Goal: Transaction & Acquisition: Purchase product/service

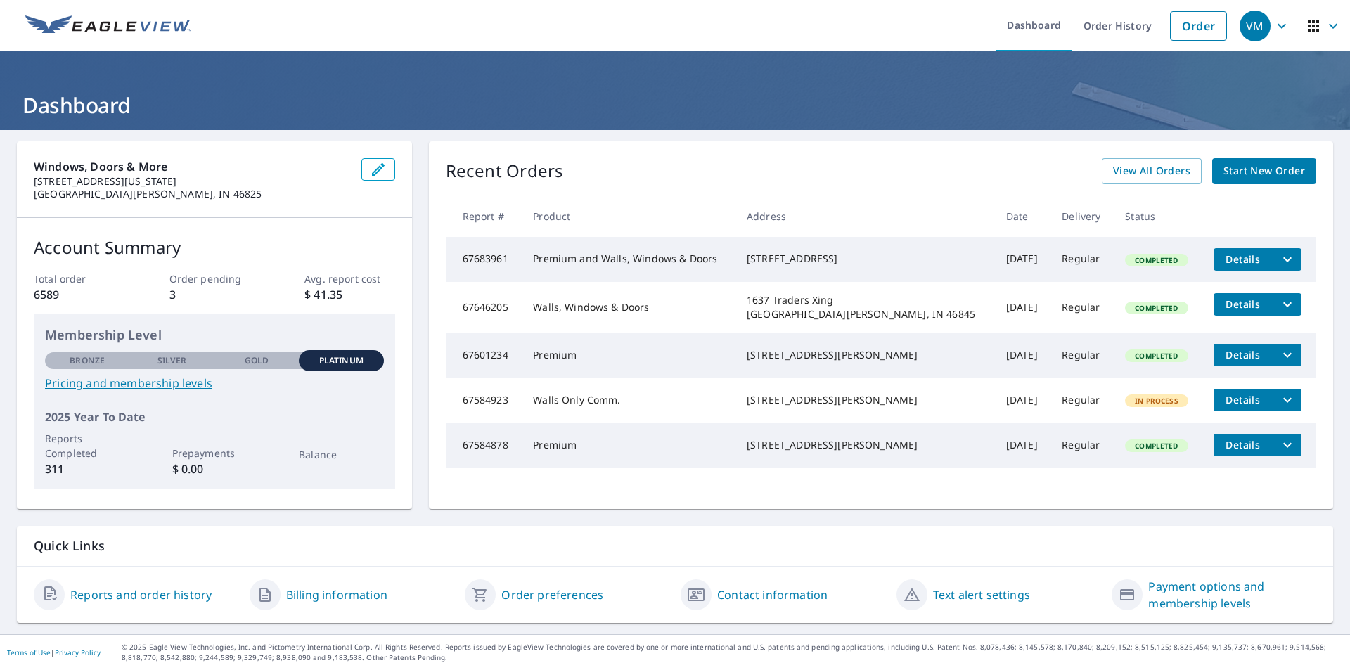
click at [1268, 174] on span "Start New Order" at bounding box center [1264, 171] width 82 height 18
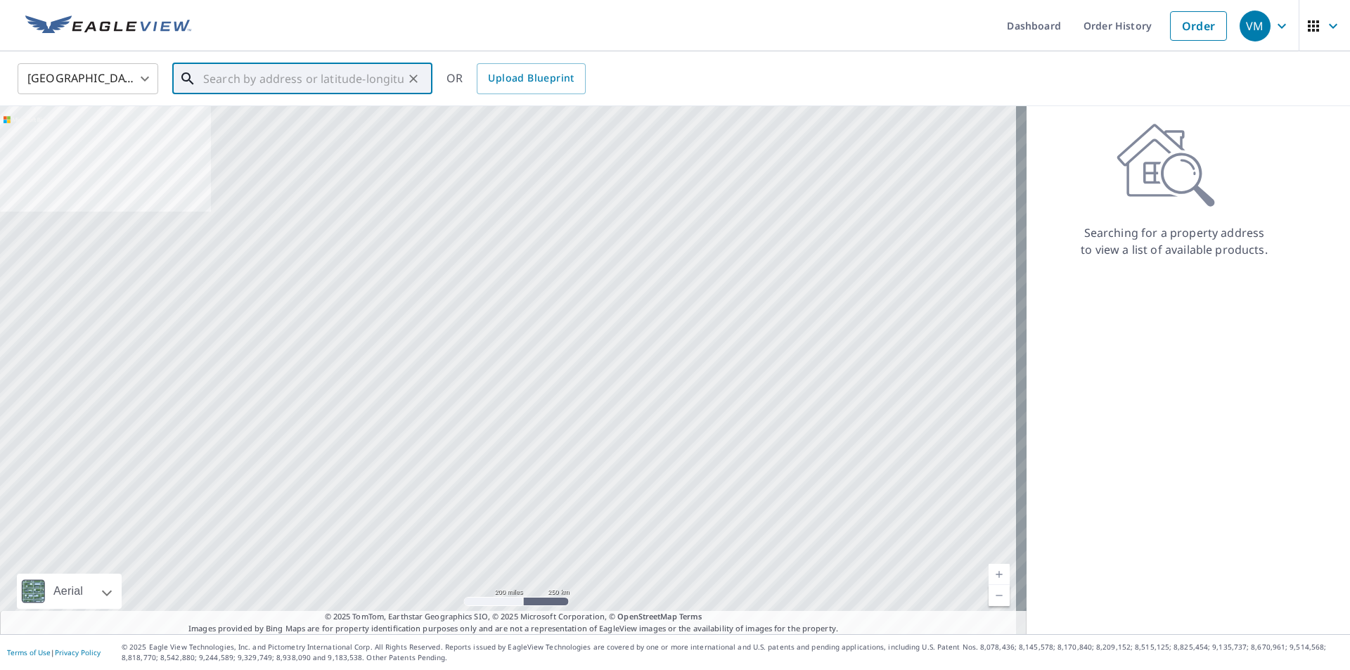
click at [370, 80] on input "text" at bounding box center [303, 78] width 200 height 39
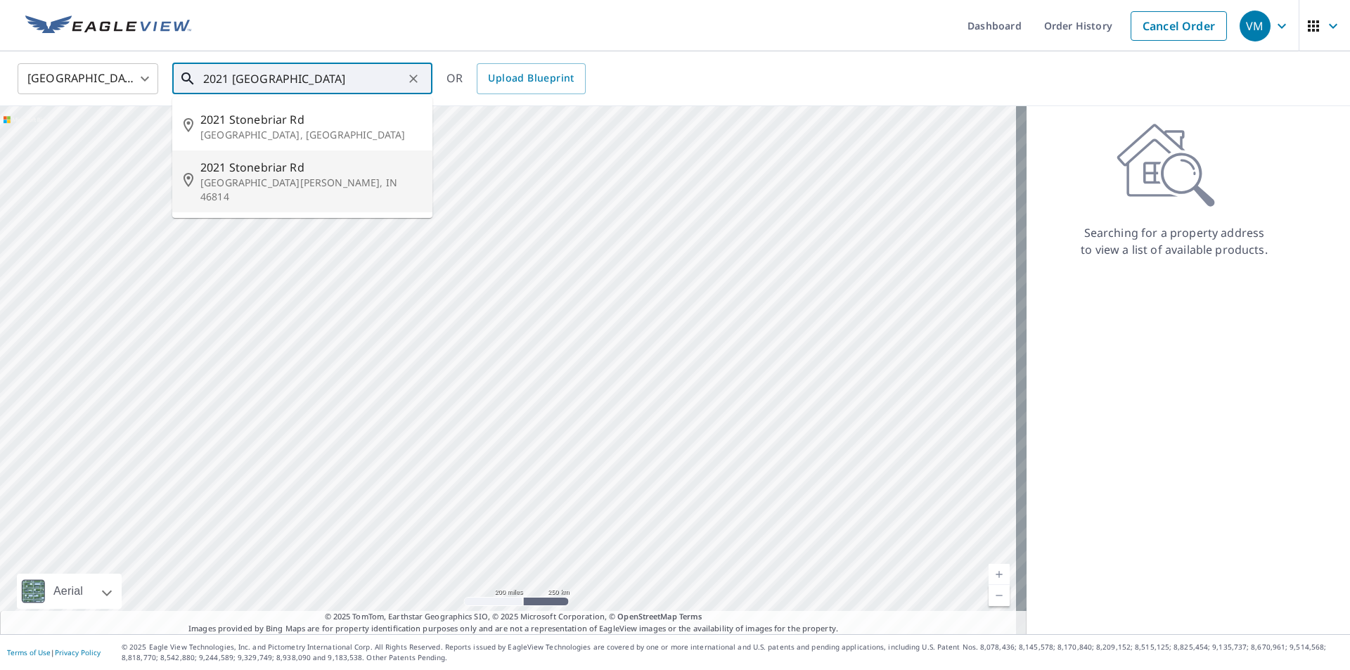
click at [290, 172] on span "2021 Stonebriar Rd" at bounding box center [310, 167] width 221 height 17
type input "[STREET_ADDRESS][PERSON_NAME]"
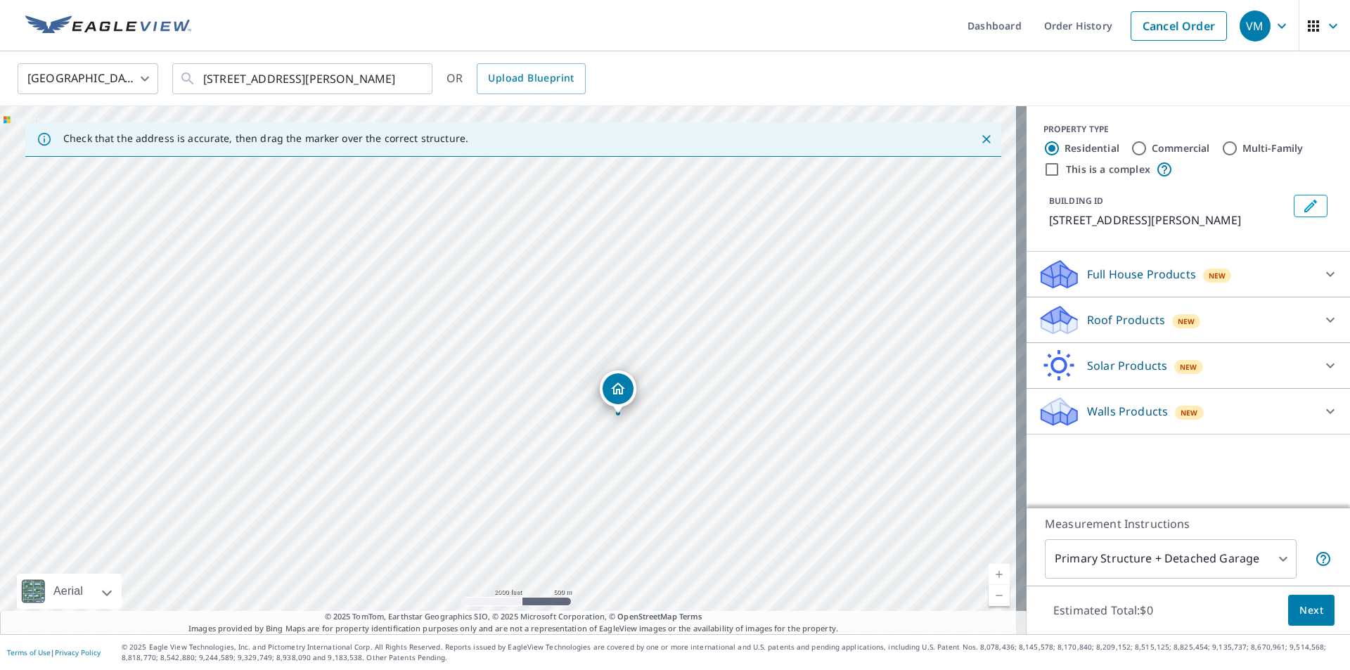
drag, startPoint x: 765, startPoint y: 383, endPoint x: 624, endPoint y: 449, distance: 156.0
click at [621, 451] on div "[STREET_ADDRESS][PERSON_NAME]" at bounding box center [513, 370] width 1026 height 528
drag, startPoint x: 609, startPoint y: 276, endPoint x: 571, endPoint y: 481, distance: 209.3
click at [571, 481] on div "[STREET_ADDRESS][PERSON_NAME]" at bounding box center [513, 370] width 1026 height 528
drag, startPoint x: 513, startPoint y: 402, endPoint x: 649, endPoint y: 325, distance: 156.1
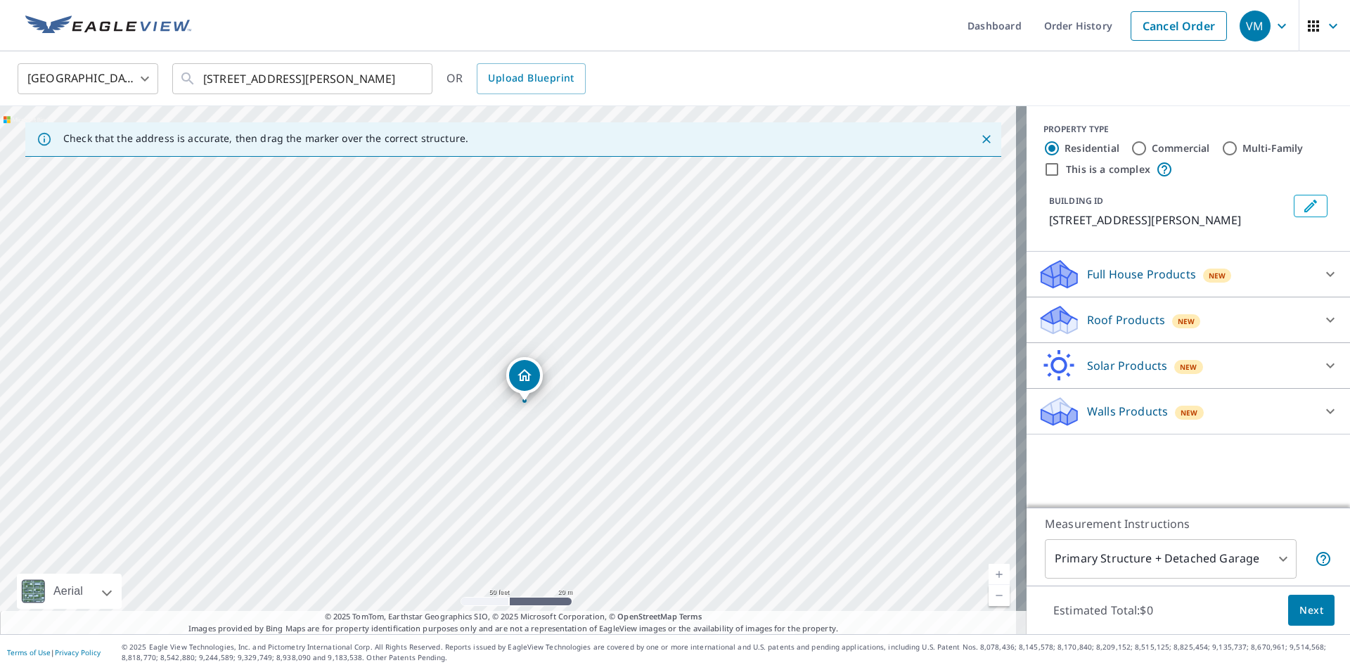
click at [648, 324] on div "[STREET_ADDRESS][PERSON_NAME]" at bounding box center [513, 370] width 1026 height 528
click at [1313, 406] on div at bounding box center [1330, 411] width 34 height 34
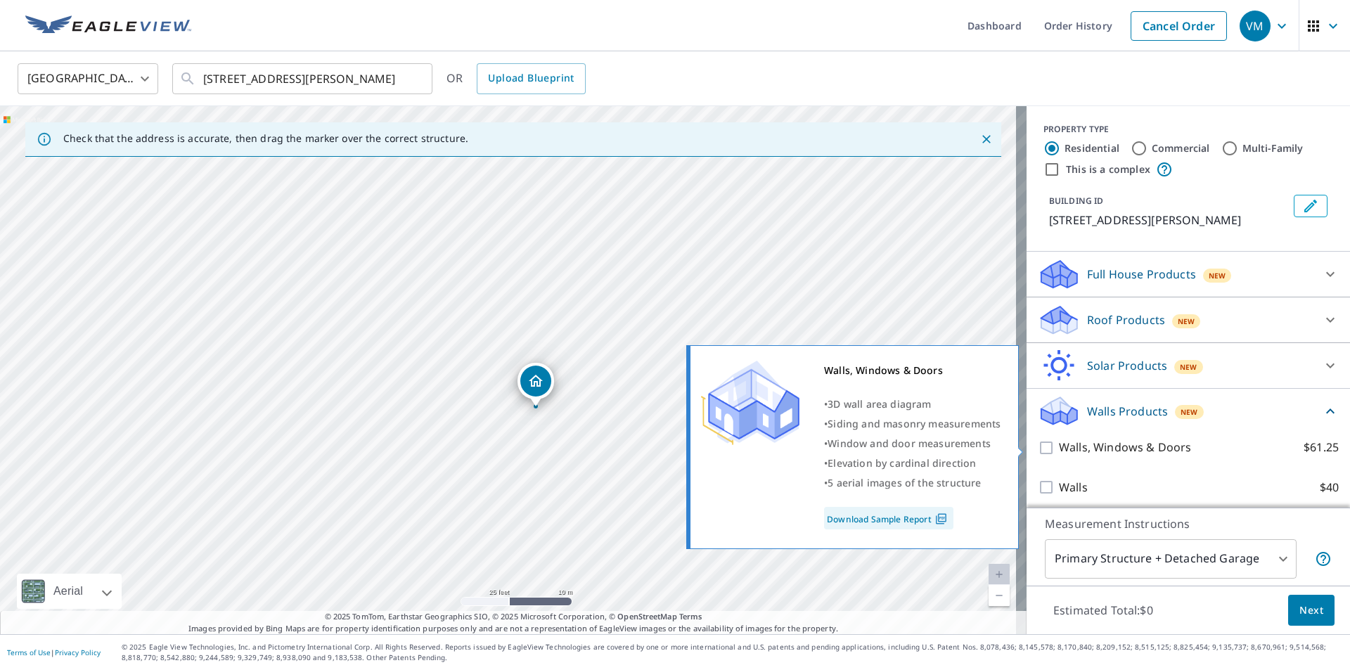
click at [1042, 444] on input "Walls, Windows & Doors $61.25" at bounding box center [1047, 447] width 21 height 17
checkbox input "true"
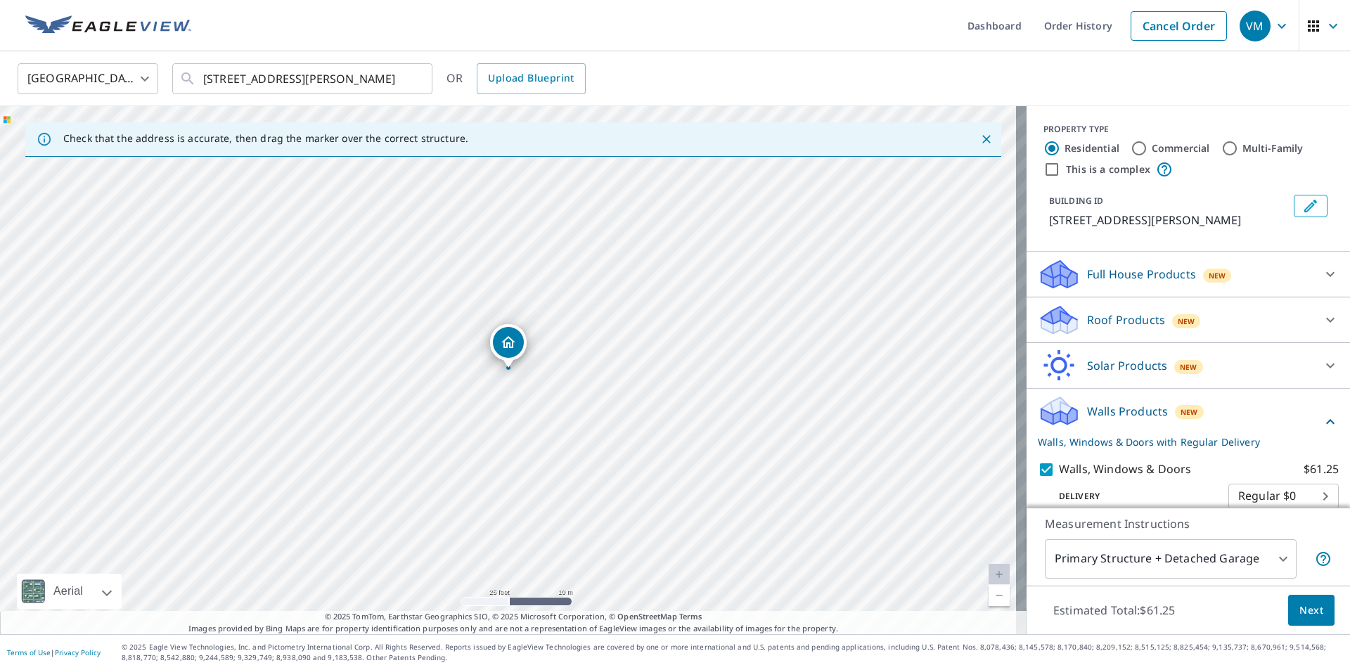
click at [1253, 560] on body "VM VM Dashboard Order History Cancel Order VM [GEOGRAPHIC_DATA] [GEOGRAPHIC_DAT…" at bounding box center [675, 335] width 1350 height 670
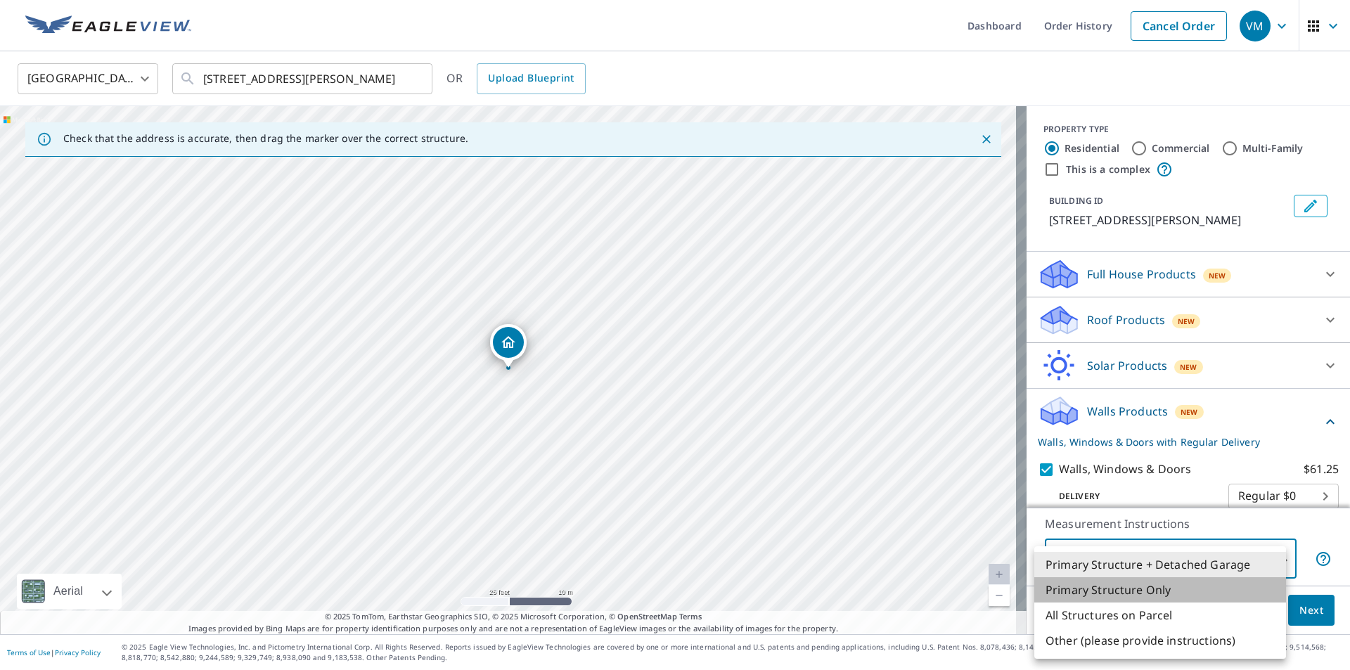
click at [1170, 590] on li "Primary Structure Only" at bounding box center [1160, 589] width 252 height 25
type input "2"
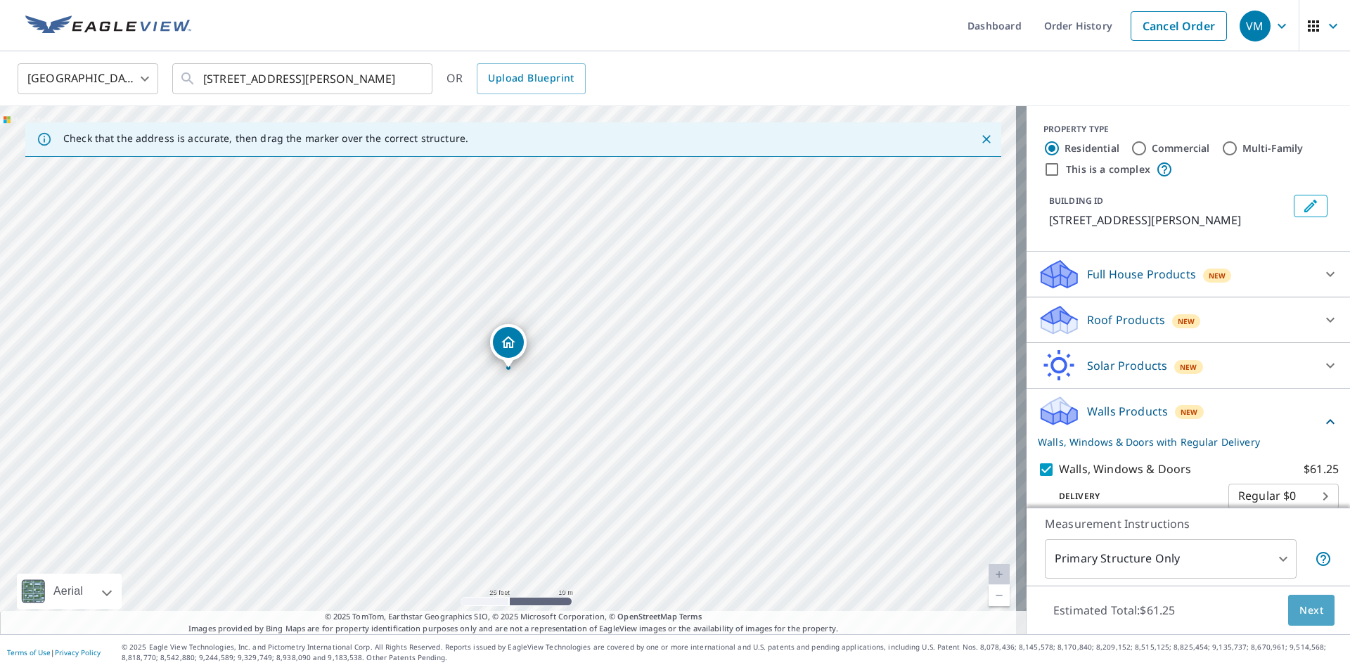
click at [1312, 609] on span "Next" at bounding box center [1311, 611] width 24 height 18
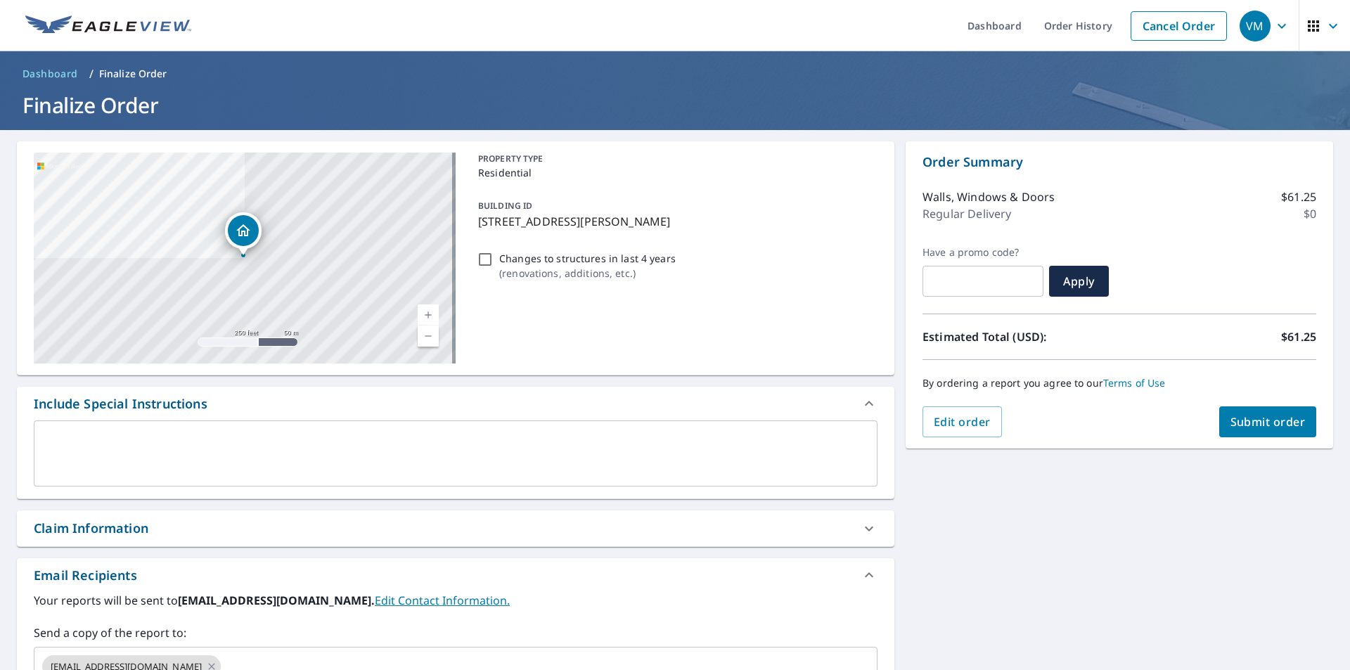
click at [223, 432] on div "x ​" at bounding box center [455, 453] width 843 height 66
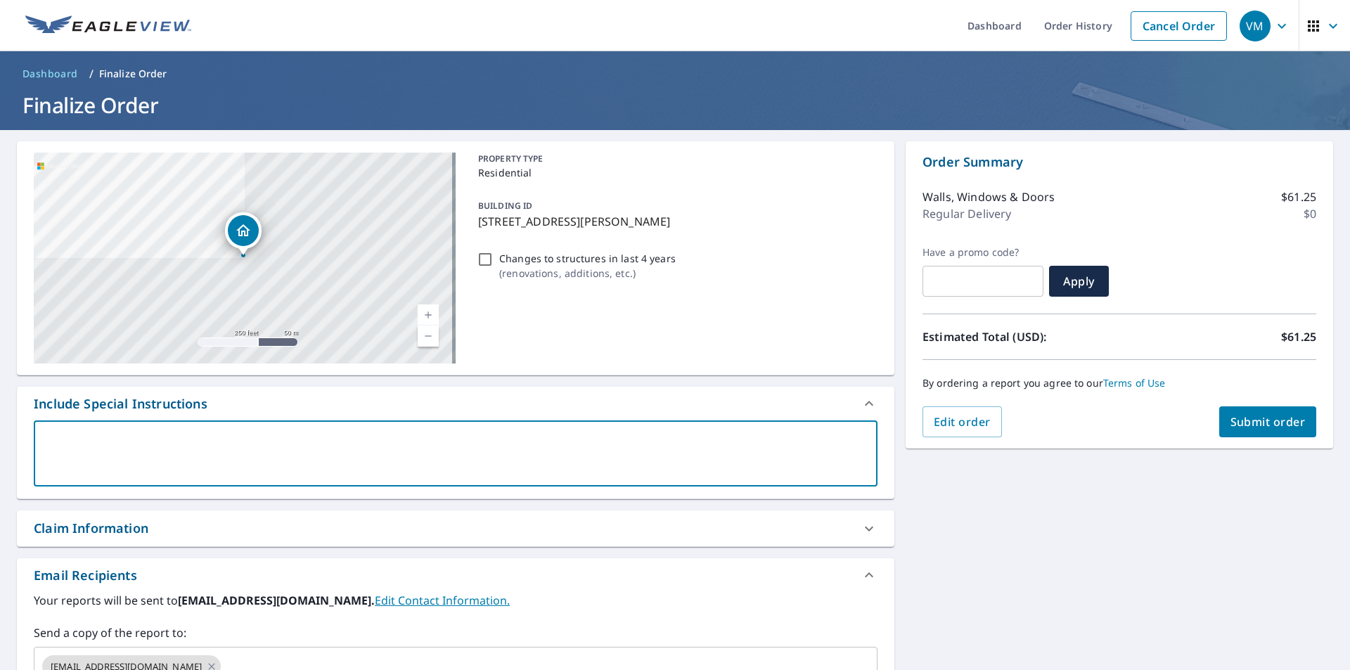
type textarea "P"
type textarea "x"
checkbox input "true"
type textarea "Pr"
type textarea "x"
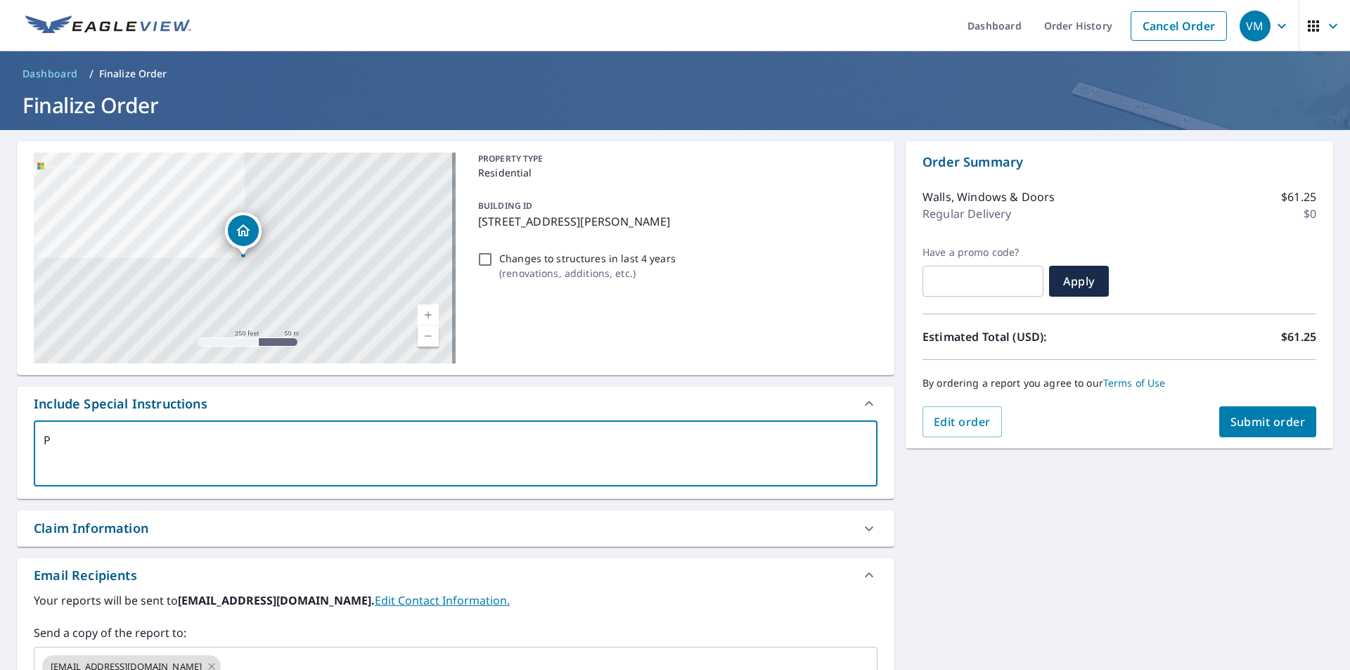
checkbox input "true"
type textarea "Pri"
type textarea "x"
checkbox input "true"
type textarea "Primn"
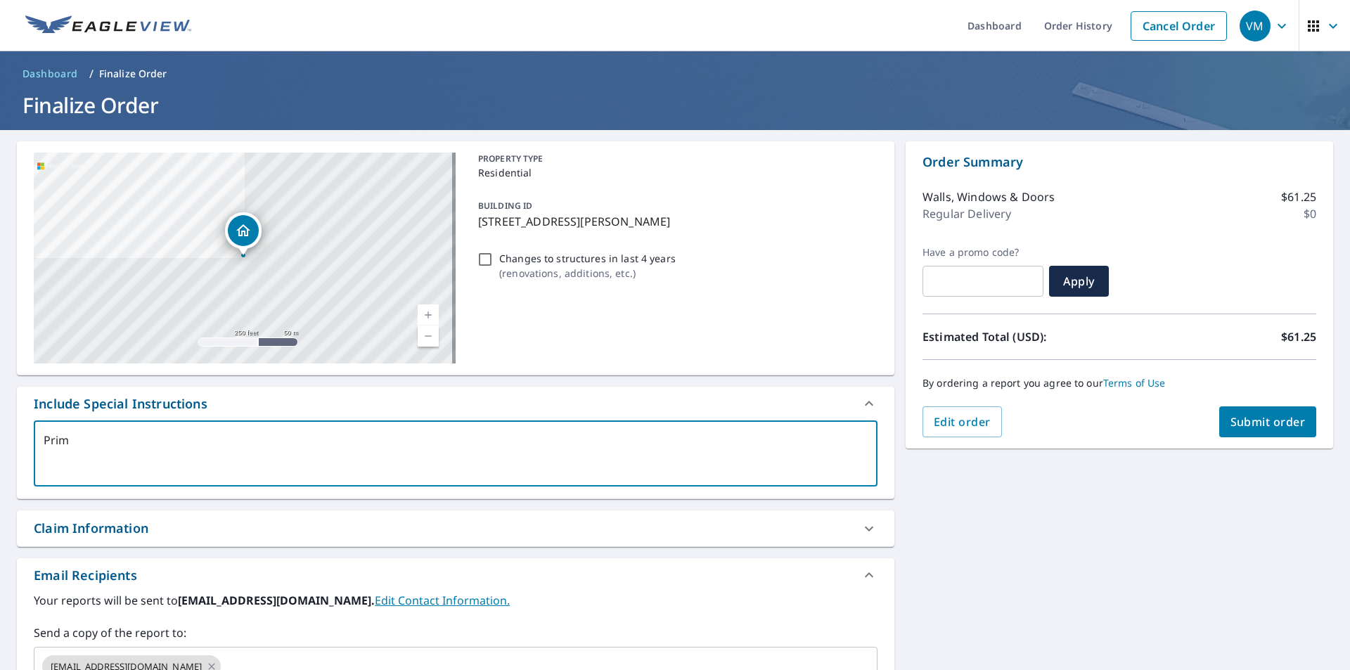
type textarea "x"
checkbox input "true"
type textarea "Primna"
type textarea "x"
checkbox input "true"
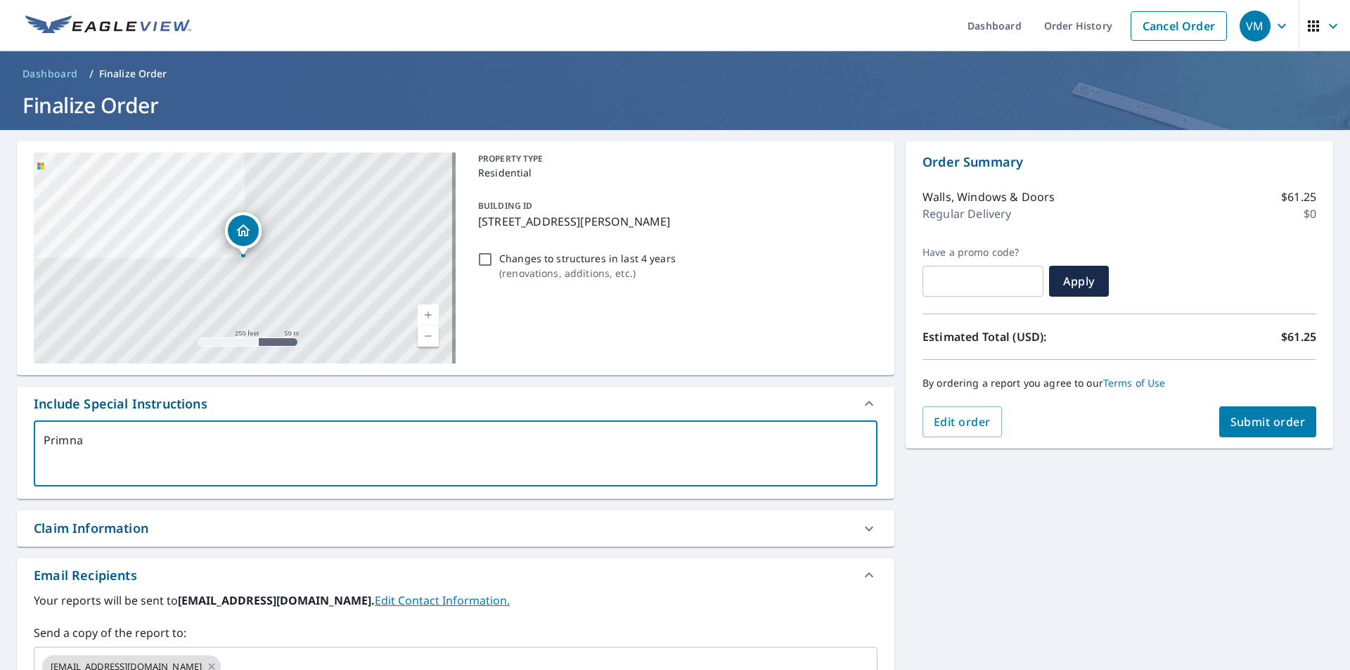
type textarea "Primnar"
type textarea "x"
checkbox input "true"
type textarea "Primna"
type textarea "x"
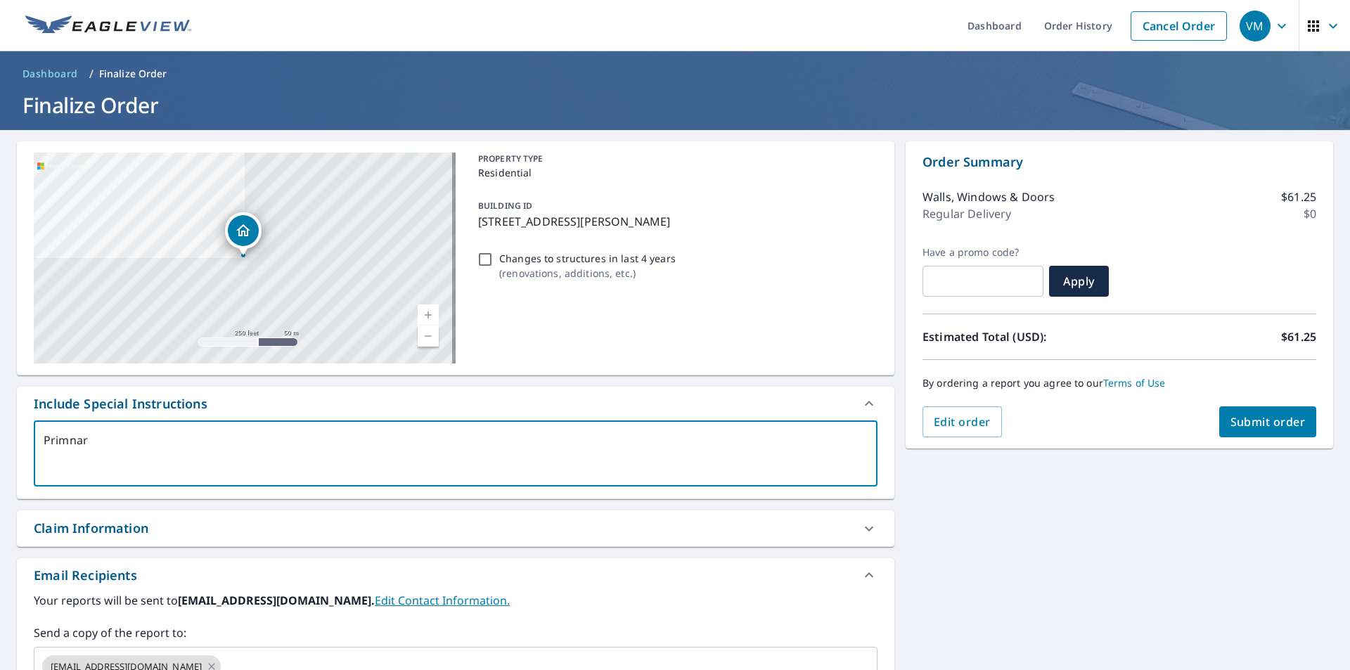
checkbox input "true"
type textarea "Primn"
type textarea "x"
checkbox input "true"
type textarea "Prim"
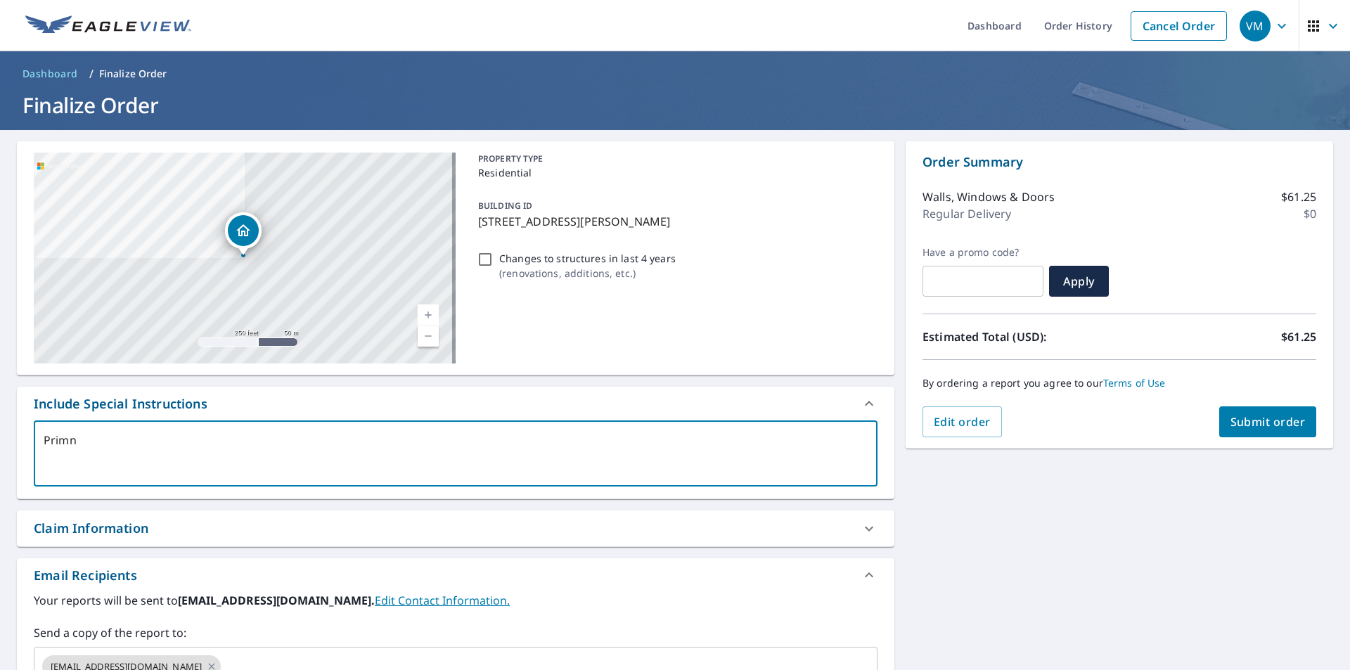
type textarea "x"
checkbox input "true"
type textarea "Prima"
type textarea "x"
checkbox input "true"
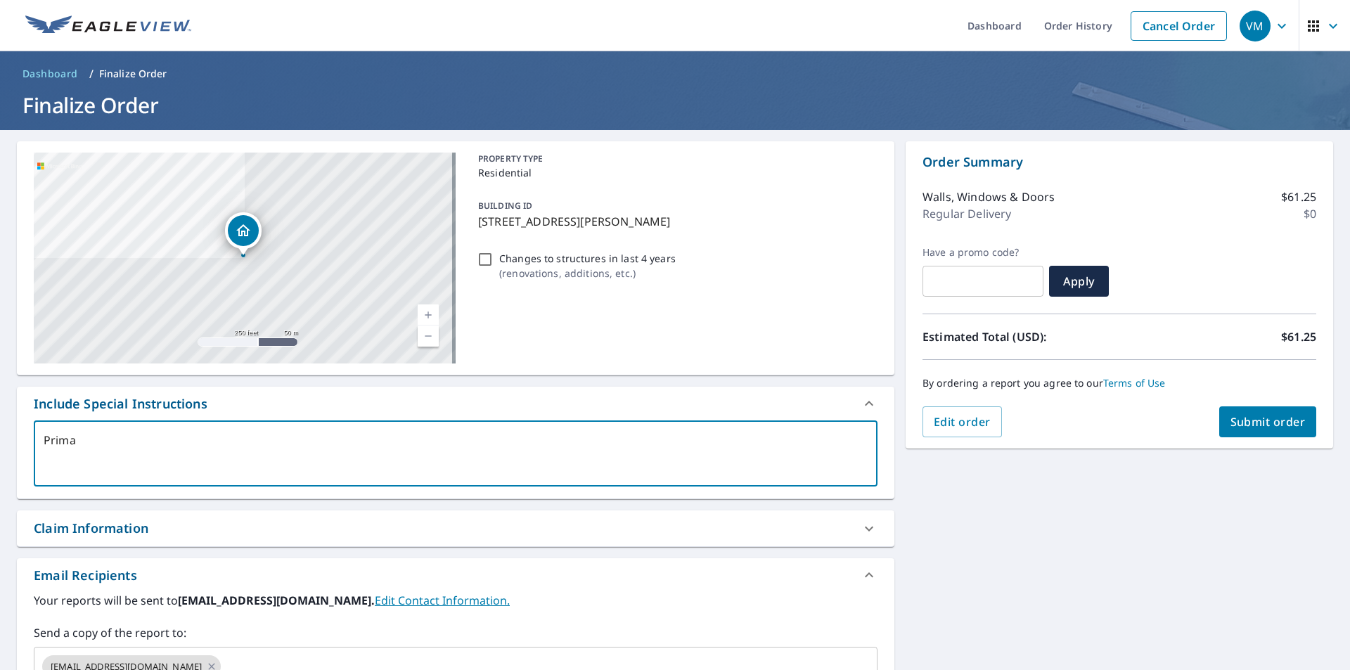
type textarea "Primar"
type textarea "x"
checkbox input "true"
type textarea "Primary"
type textarea "x"
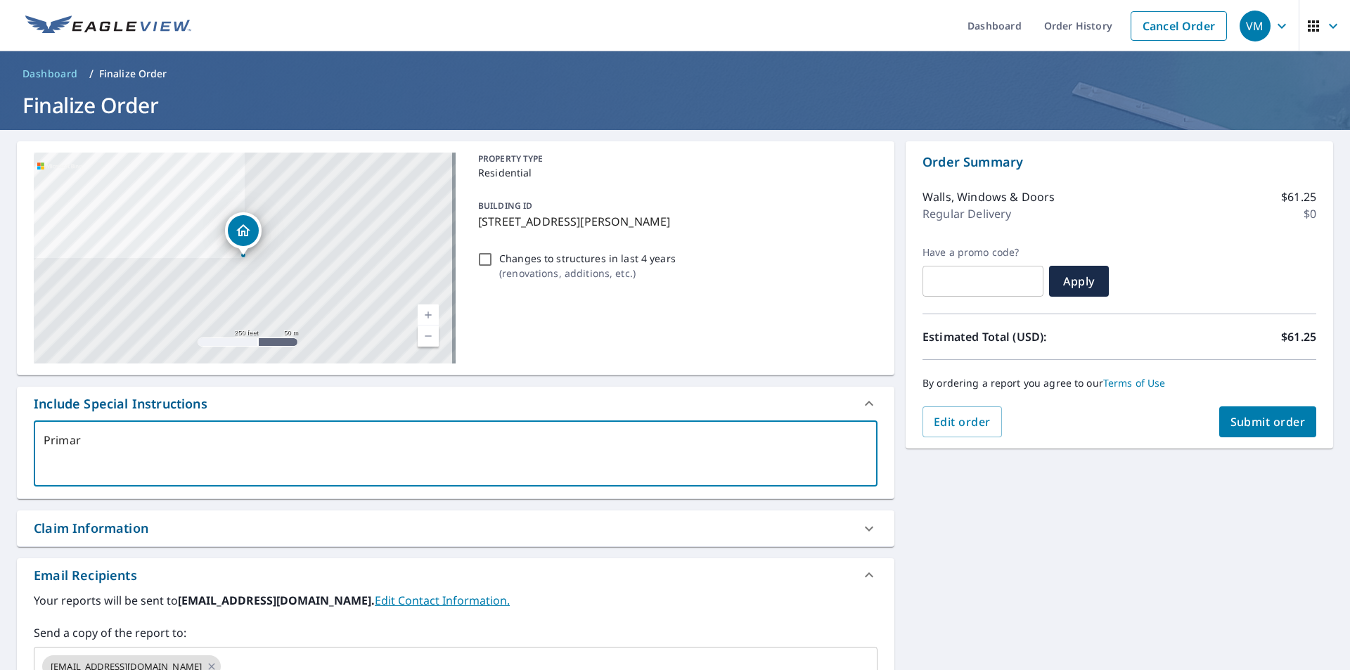
checkbox input "true"
type textarea "Primary"
type textarea "x"
checkbox input "true"
type textarea "Primary S"
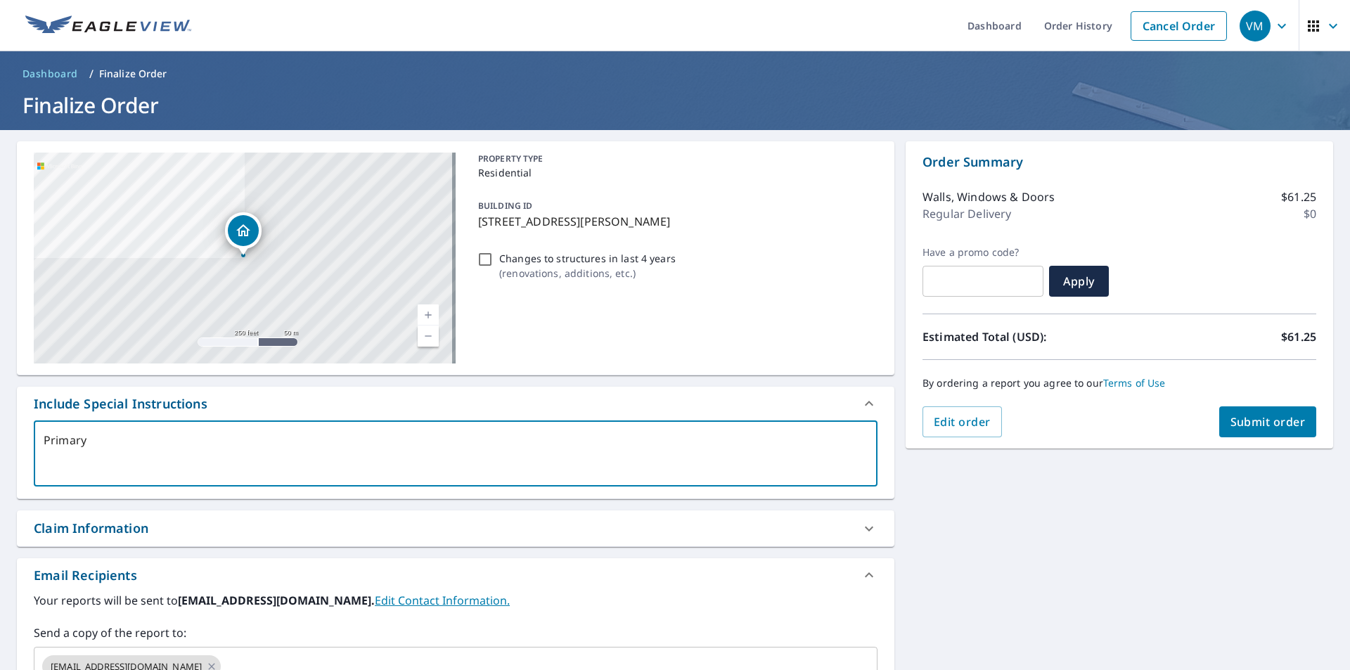
type textarea "x"
checkbox input "true"
type textarea "Primary St"
type textarea "x"
checkbox input "true"
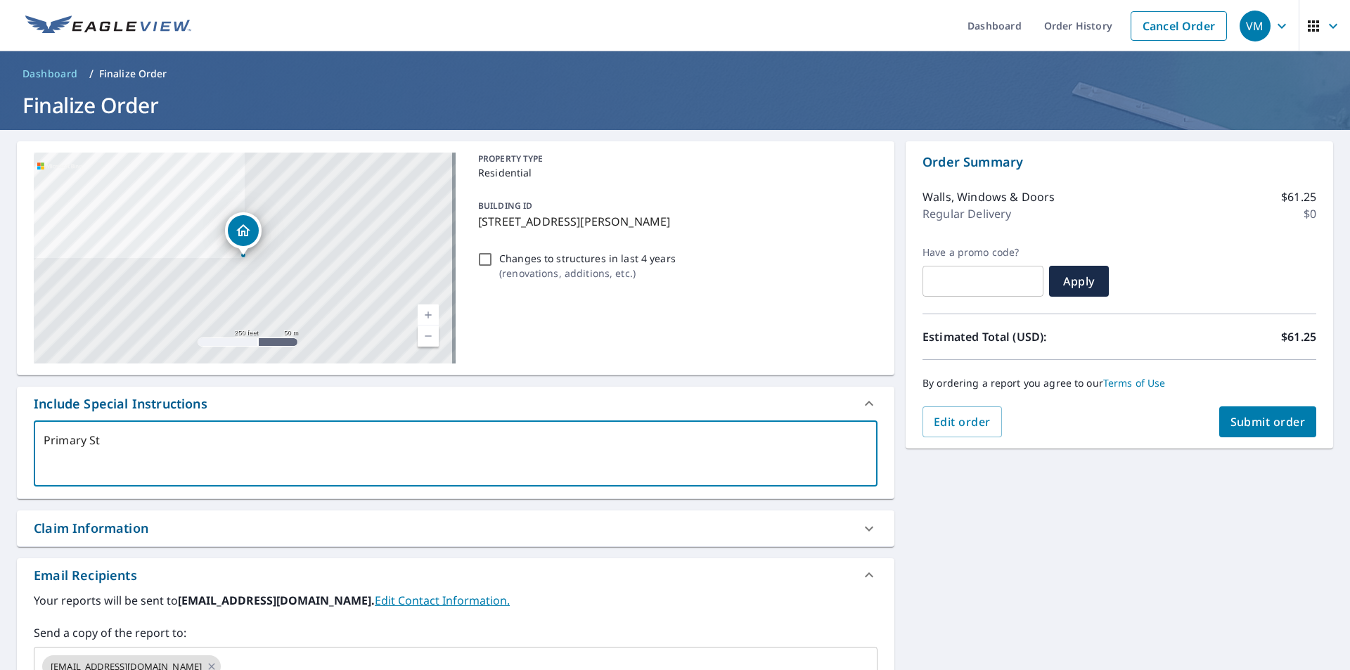
type textarea "Primary Str"
type textarea "x"
checkbox input "true"
type textarea "Primary Stru"
type textarea "x"
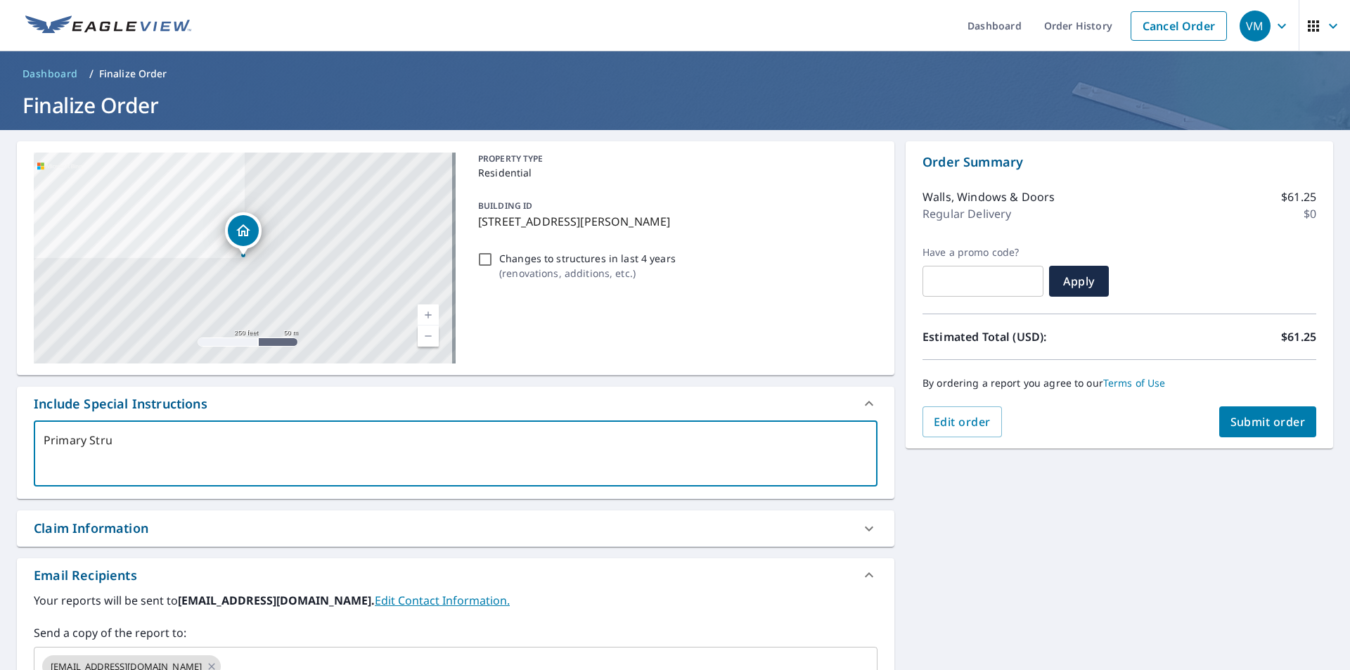
checkbox input "true"
type textarea "Primary Struc"
type textarea "x"
checkbox input "true"
type textarea "Primary Struct"
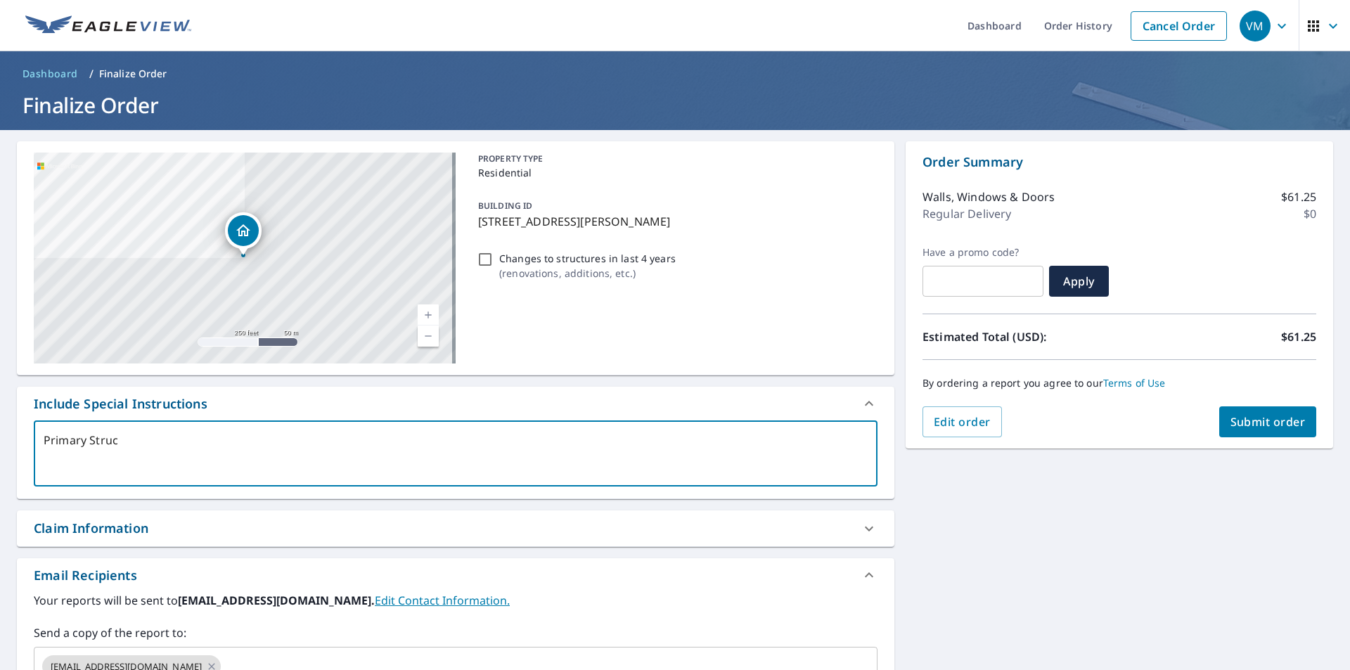
type textarea "x"
checkbox input "true"
type textarea "Primary Structu"
type textarea "x"
checkbox input "true"
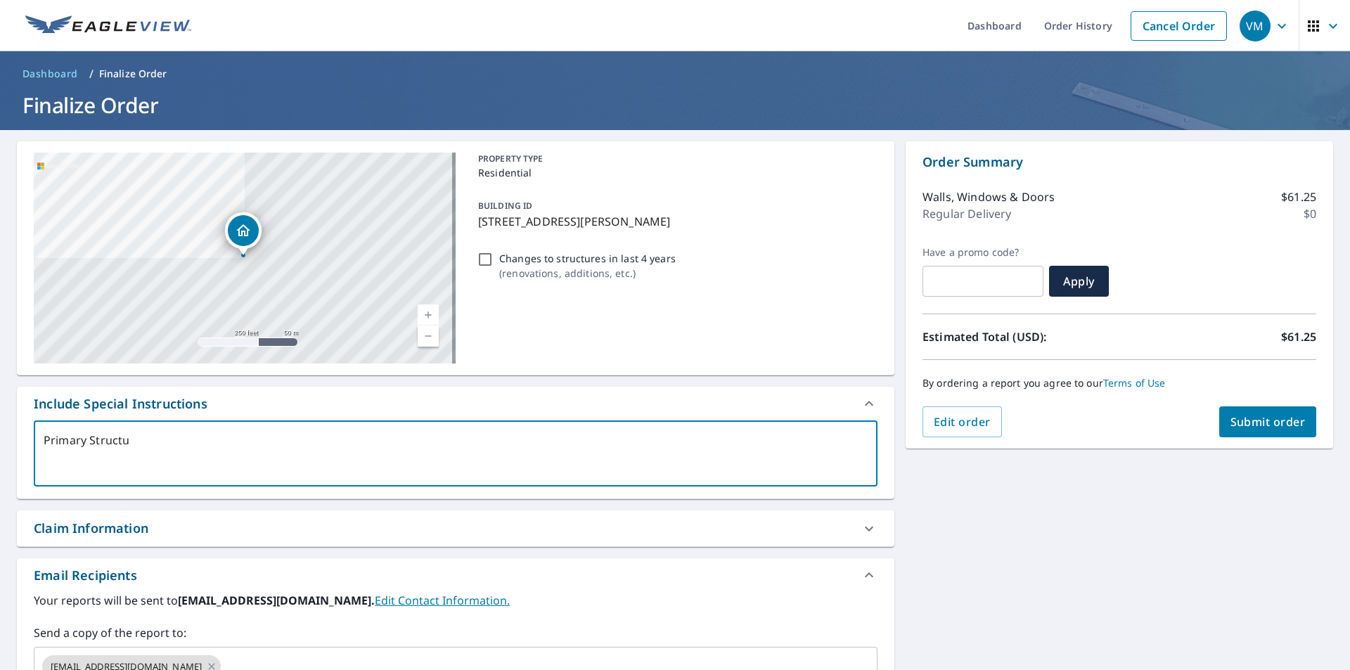
type textarea "Primary Structur"
type textarea "x"
checkbox input "true"
type textarea "Primary Structure"
type textarea "x"
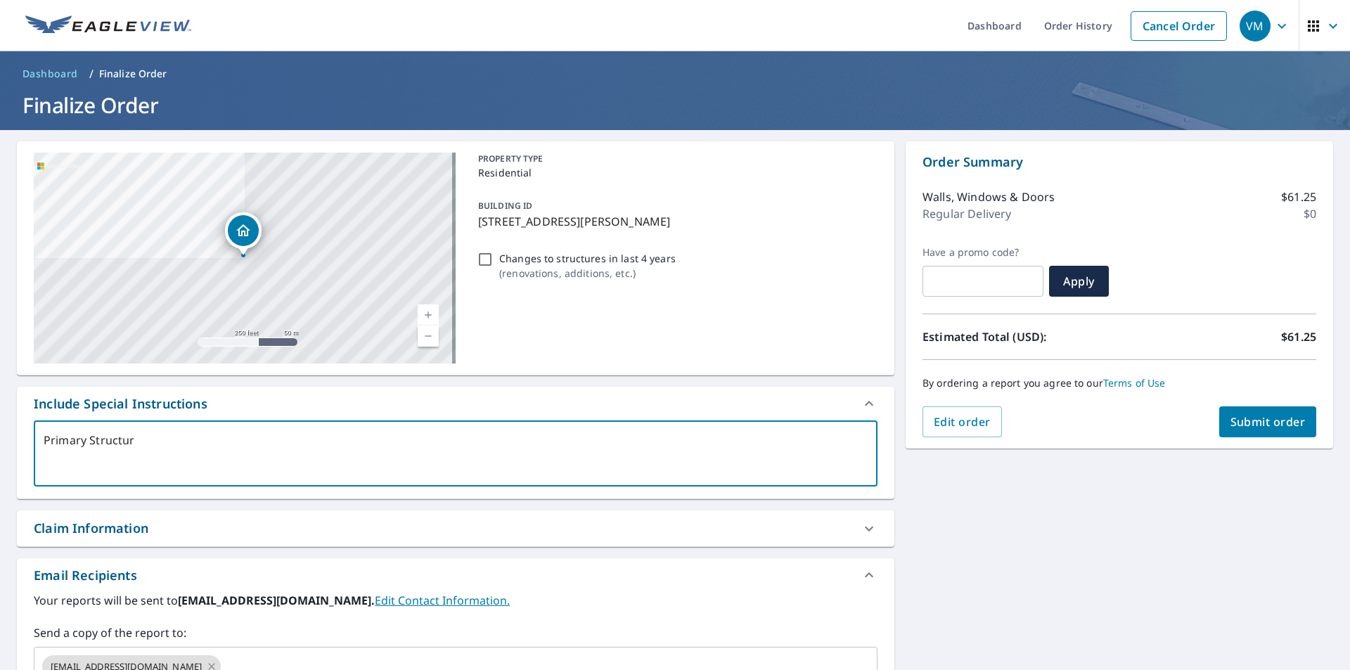
checkbox input "true"
type textarea "Primary Structure"
type textarea "x"
checkbox input "true"
type textarea "Primary Structure O"
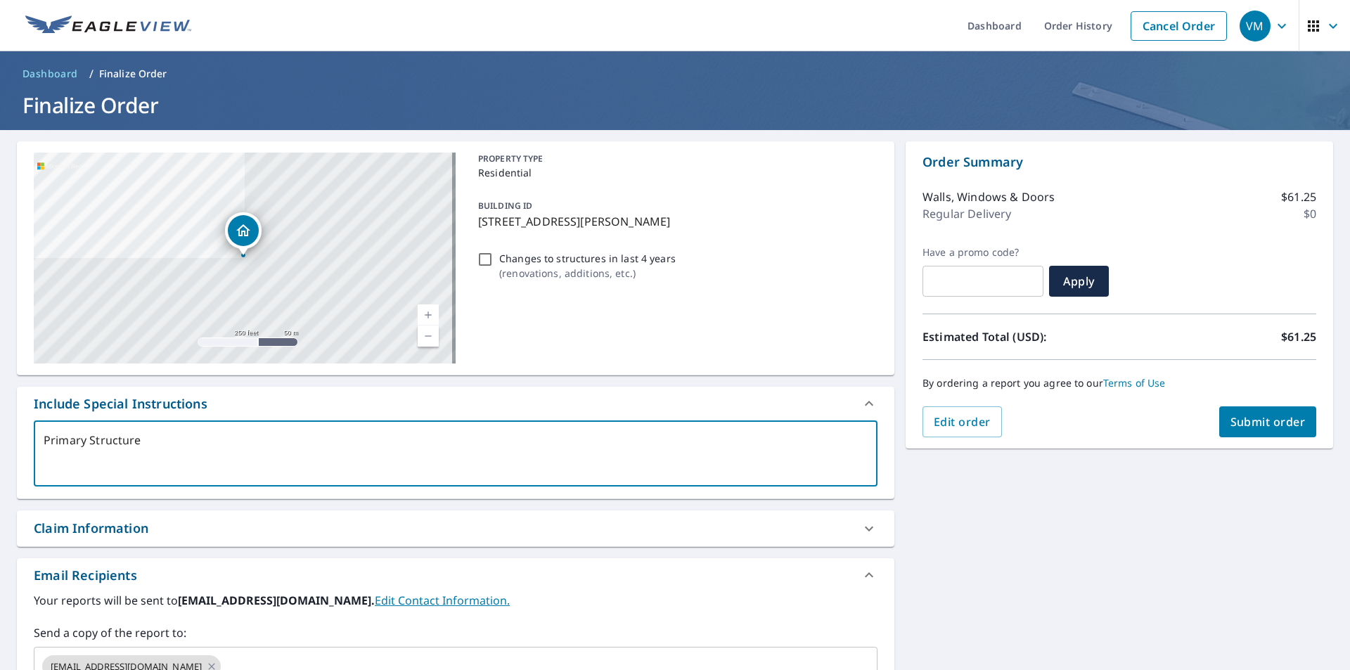
type textarea "x"
checkbox input "true"
type textarea "Primary Structure On"
type textarea "x"
checkbox input "true"
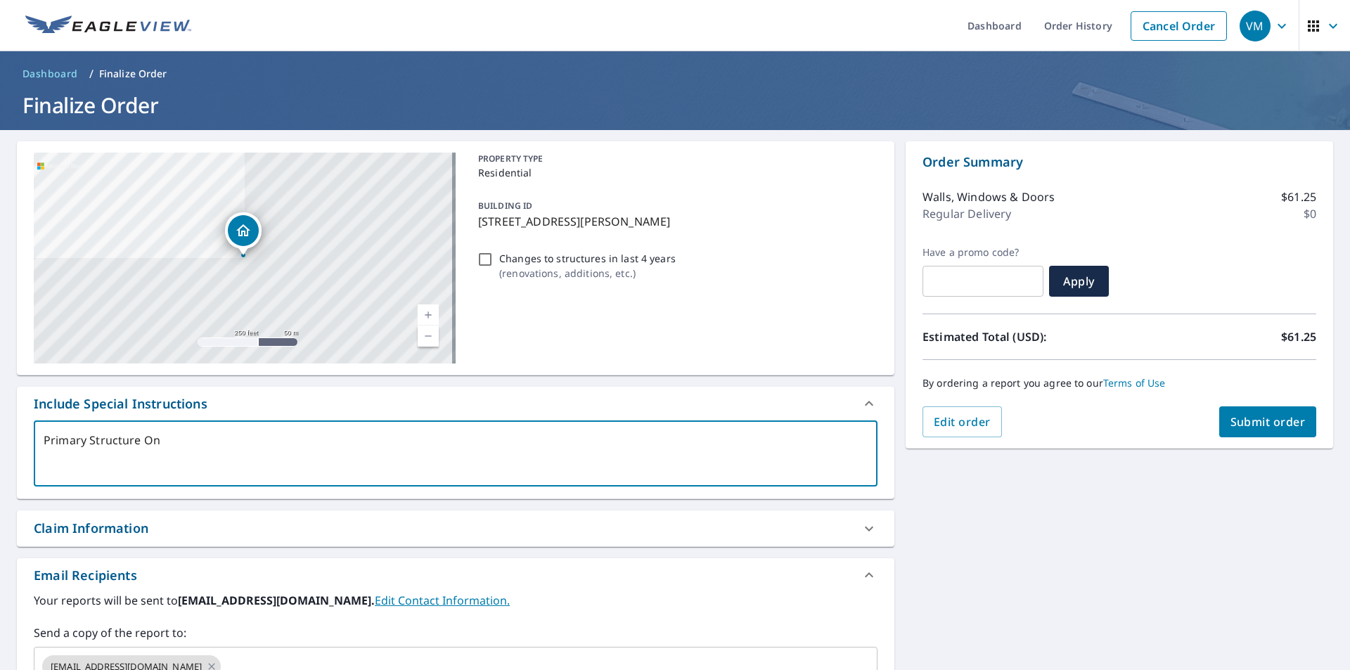
type textarea "Primary Structure Onl"
type textarea "x"
checkbox input "true"
type textarea "Primary Structure Only"
type textarea "x"
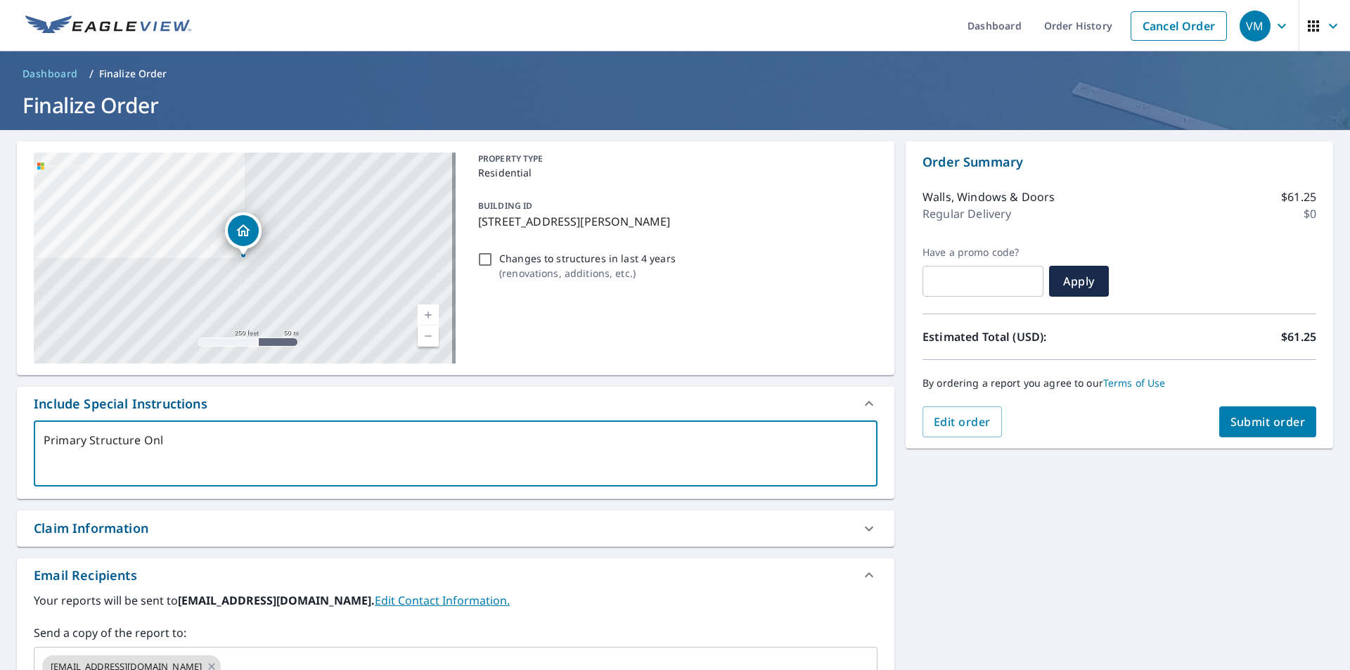
checkbox input "true"
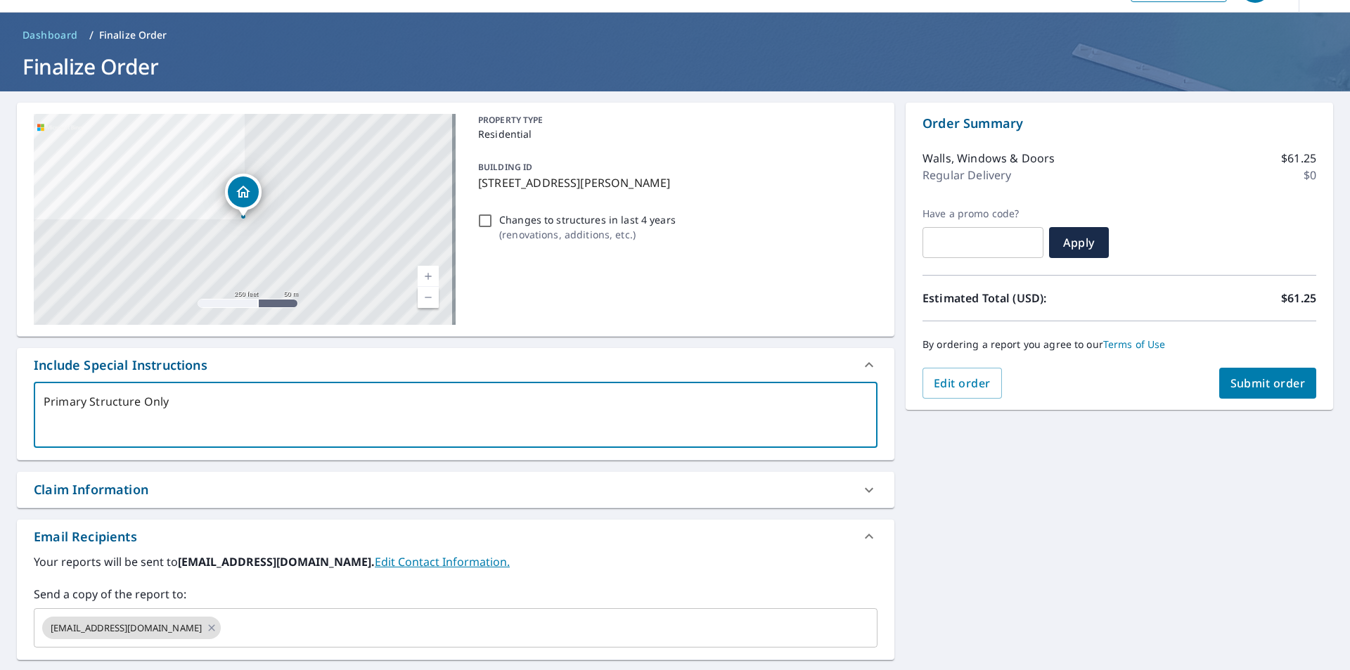
scroll to position [141, 0]
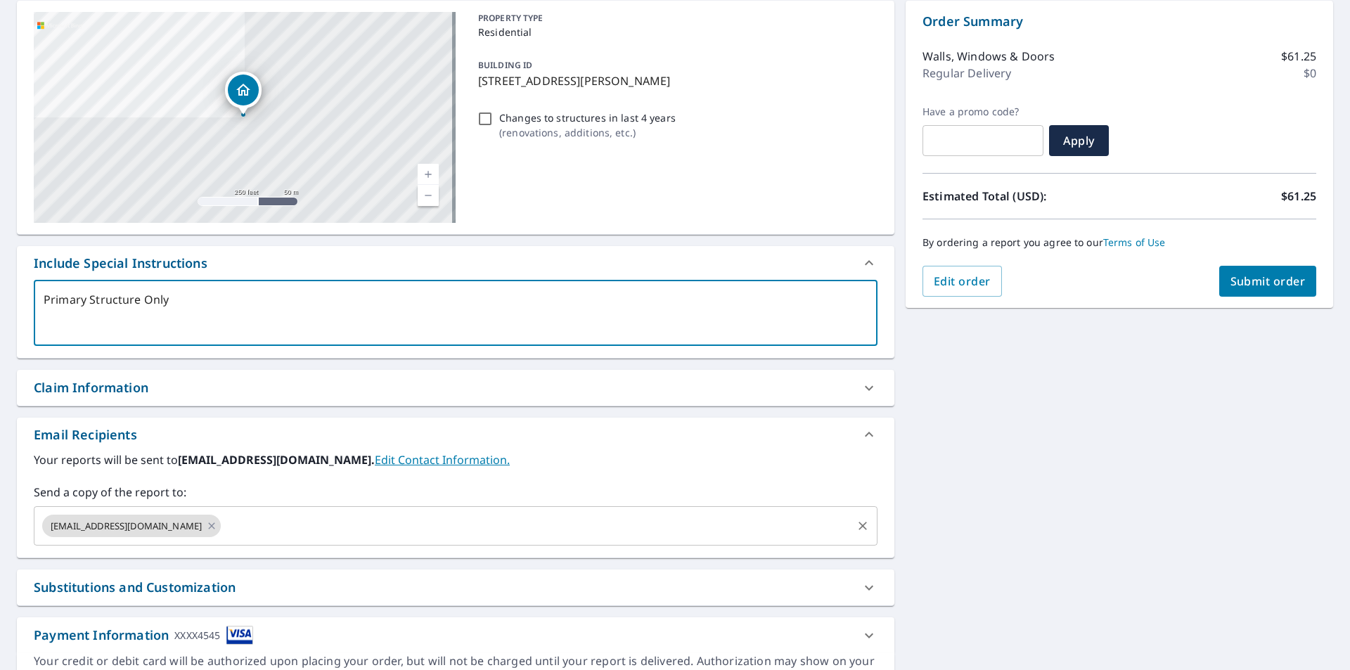
type textarea "Primary Structure Only"
type textarea "x"
click at [255, 530] on input "text" at bounding box center [536, 525] width 627 height 27
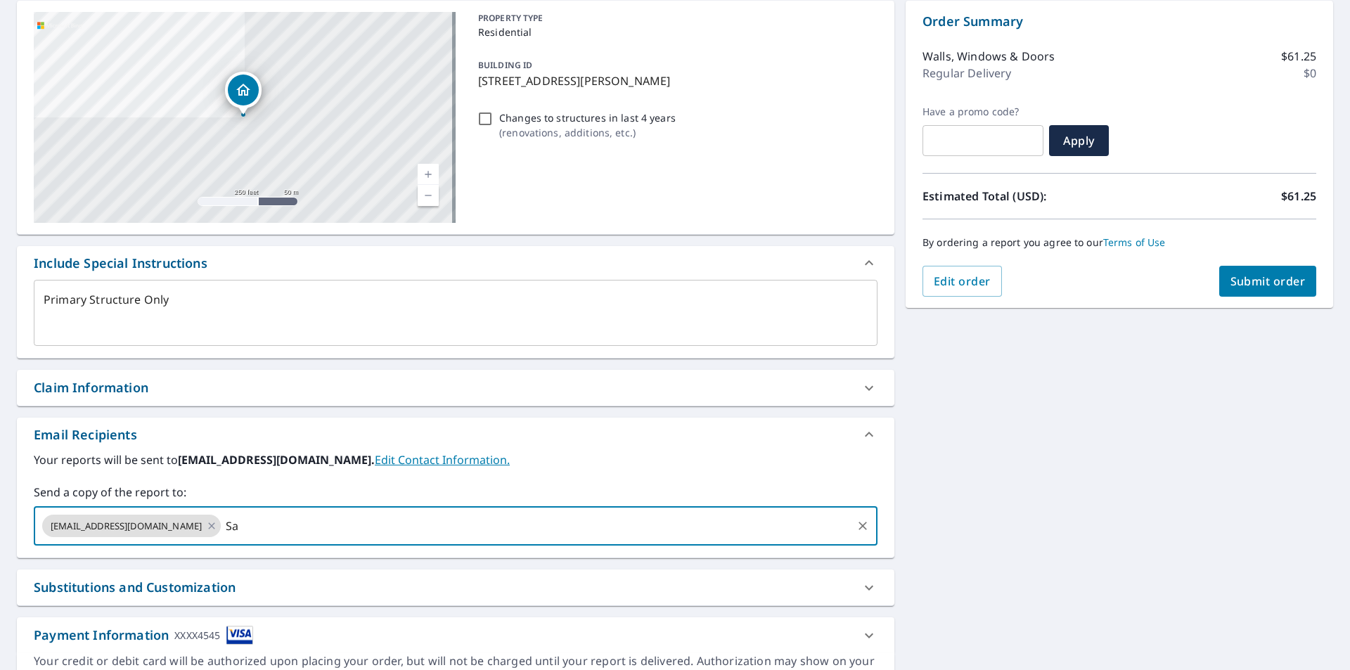
type input "S"
type input "[PERSON_NAME][EMAIL_ADDRESS][DOMAIN_NAME]"
type textarea "x"
checkbox input "true"
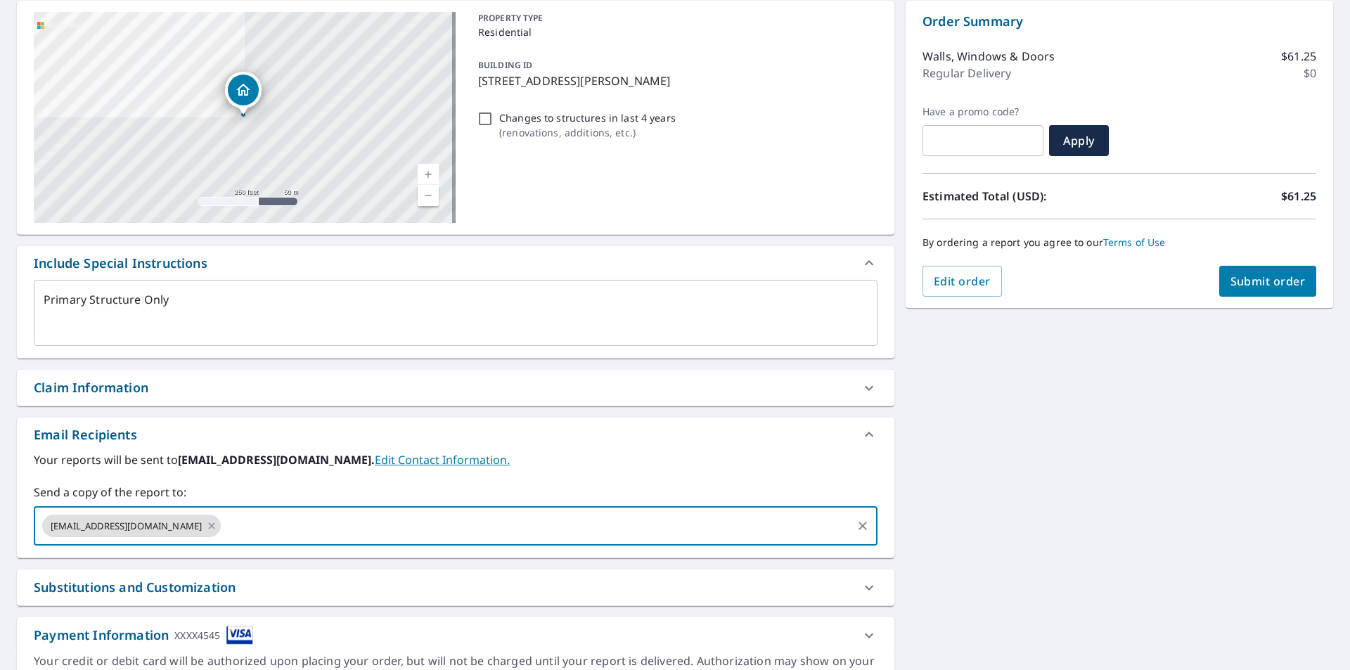
click at [749, 308] on textarea "Primary Structure Only" at bounding box center [456, 313] width 824 height 40
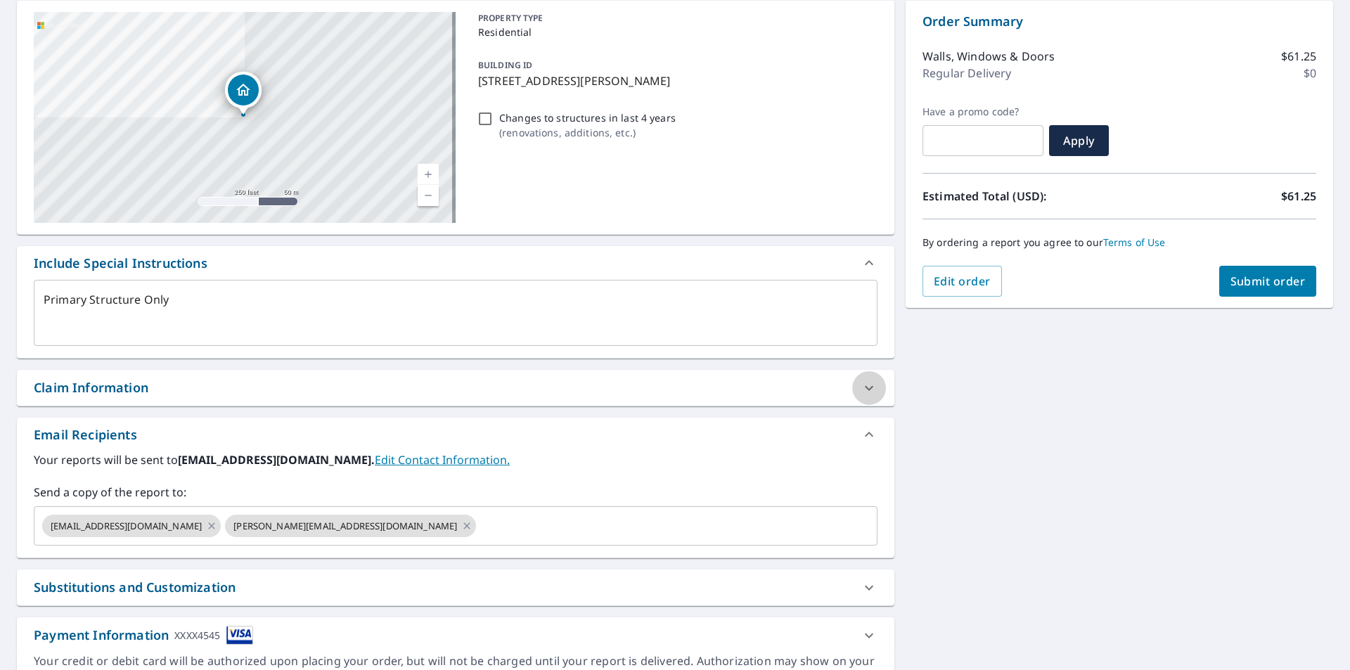
click at [852, 382] on div at bounding box center [869, 388] width 34 height 34
type textarea "x"
checkbox input "true"
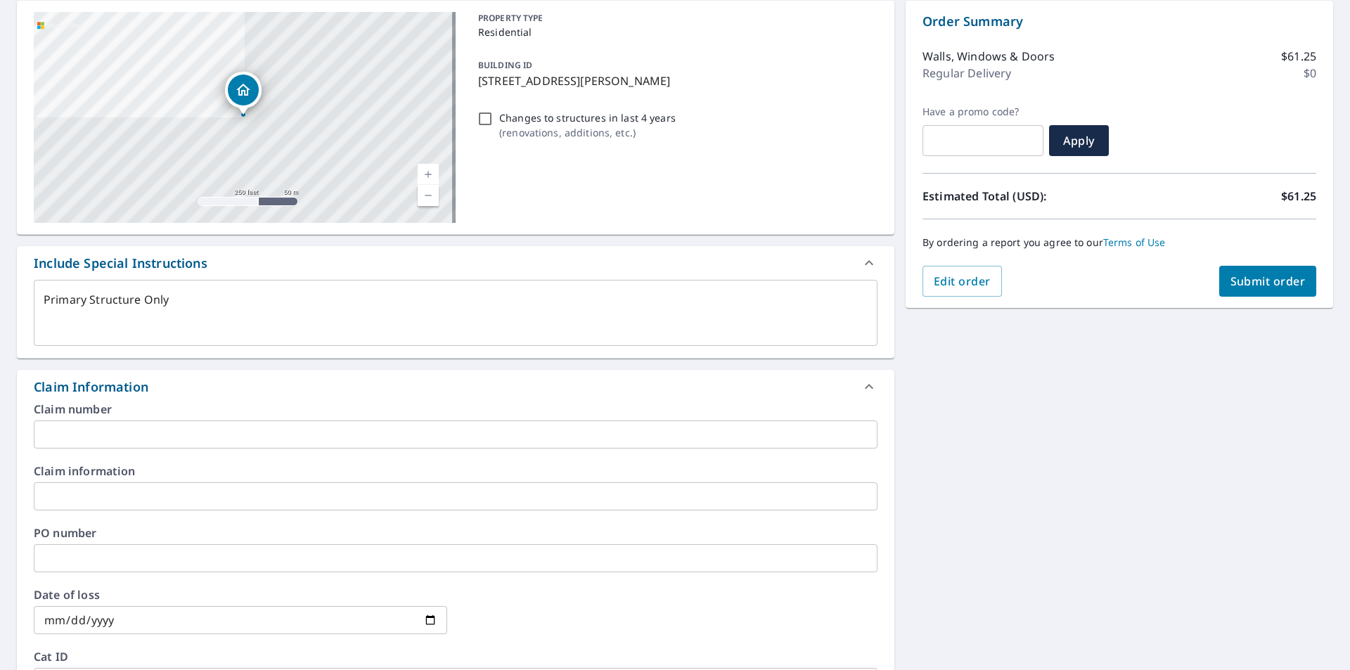
click at [339, 434] on input "text" at bounding box center [455, 434] width 843 height 28
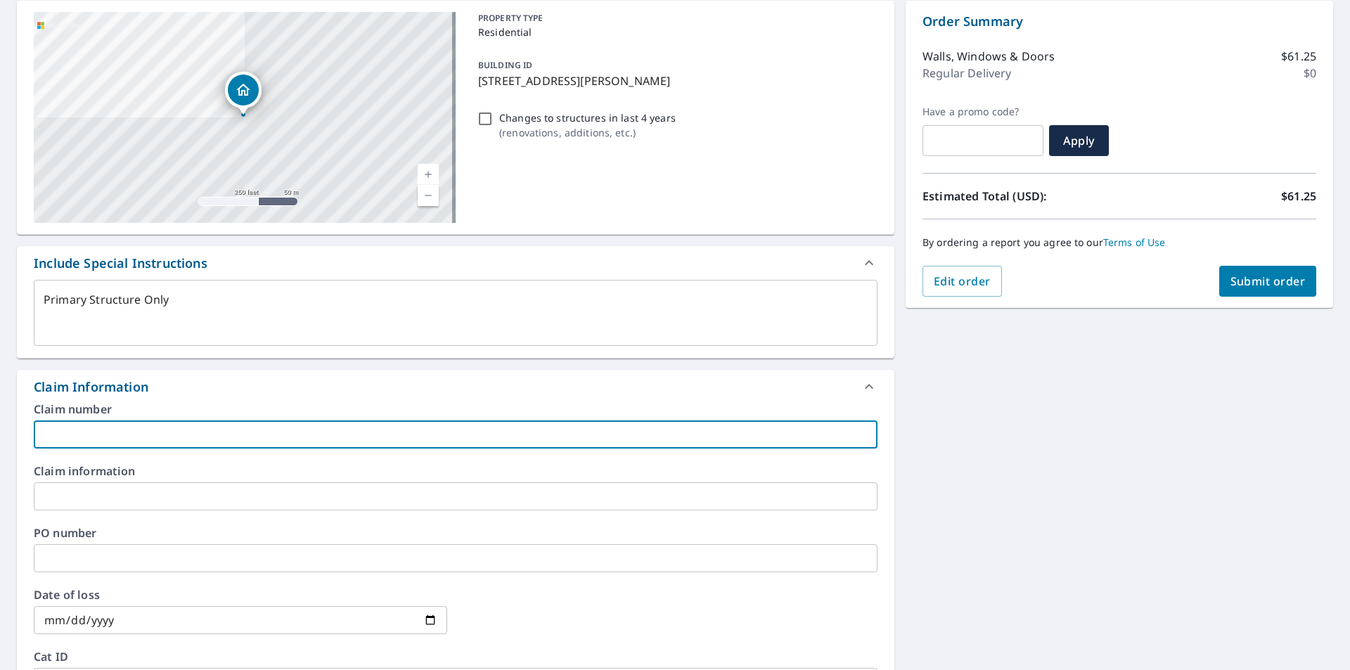
type input "[PERSON_NAME]"
type textarea "x"
checkbox input "true"
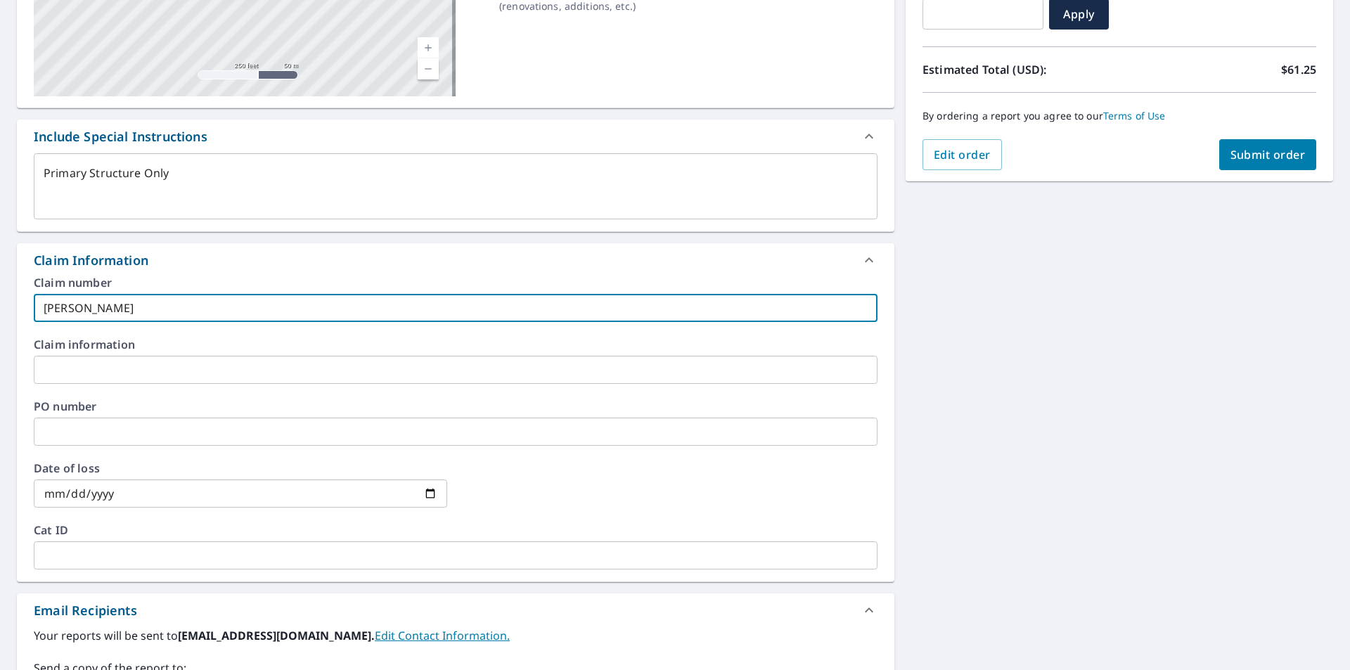
scroll to position [281, 0]
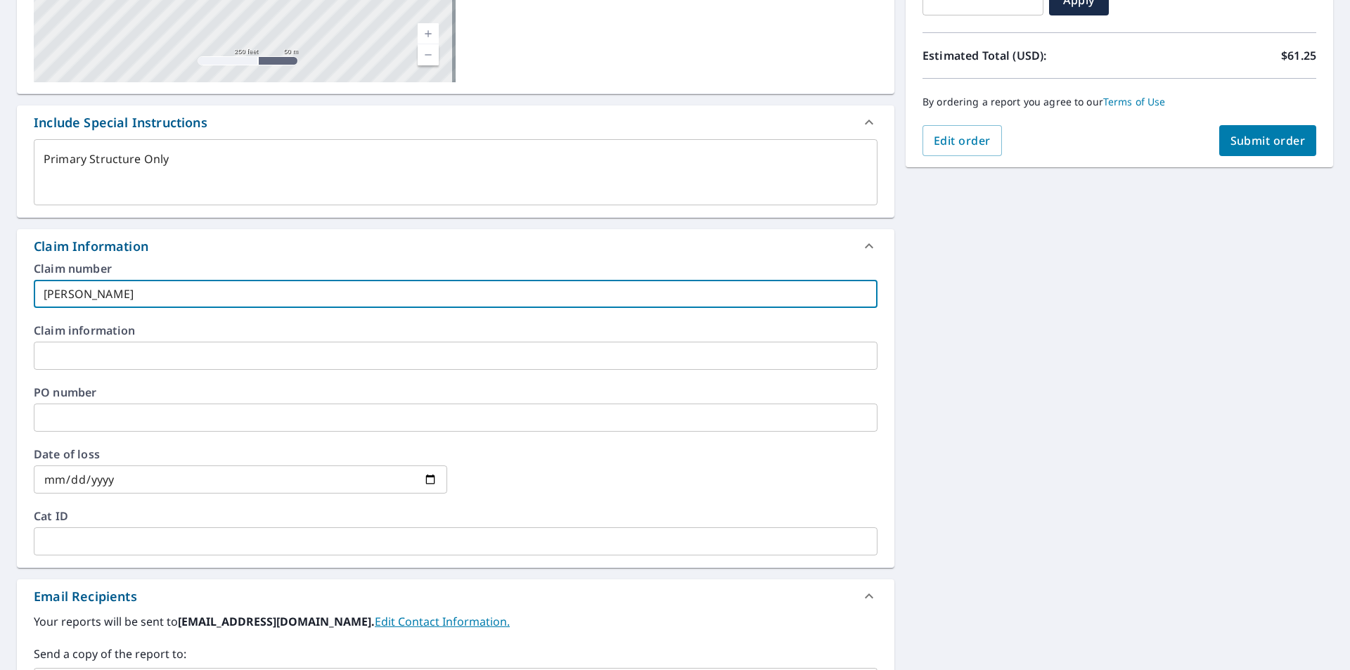
click at [538, 414] on input "text" at bounding box center [455, 417] width 843 height 28
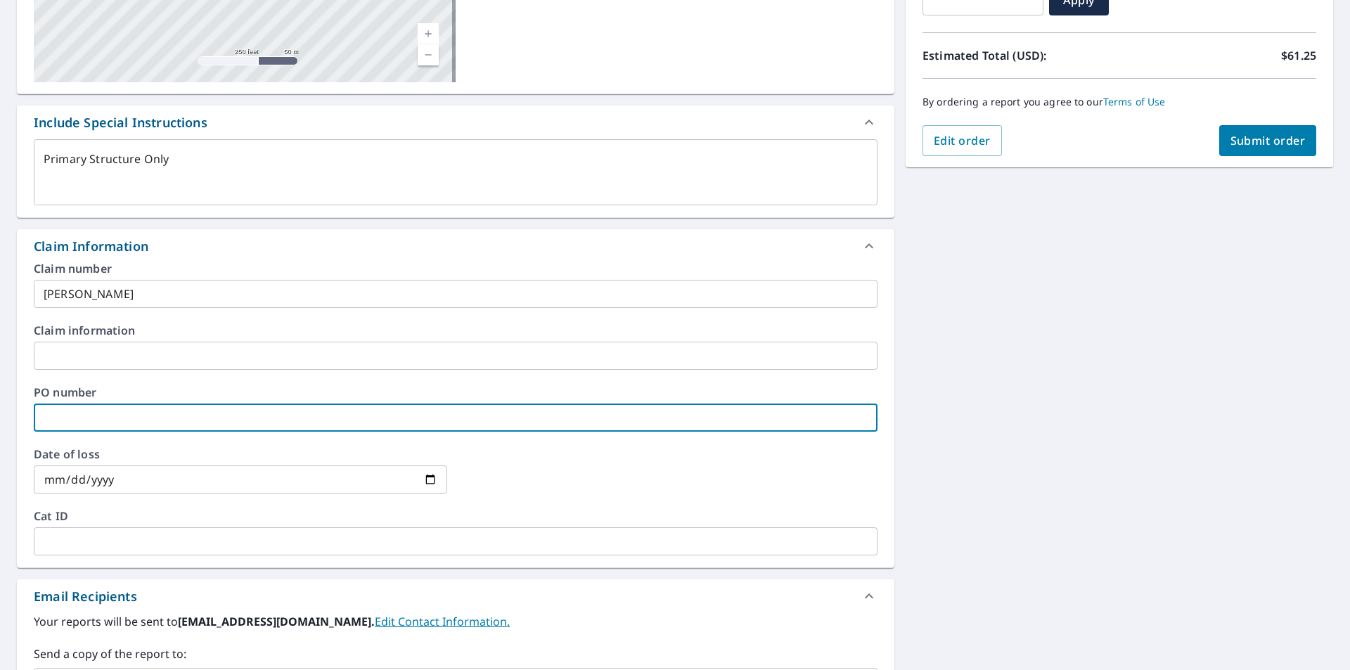
type textarea "x"
type input "P"
checkbox input "true"
type textarea "x"
type input "Pe"
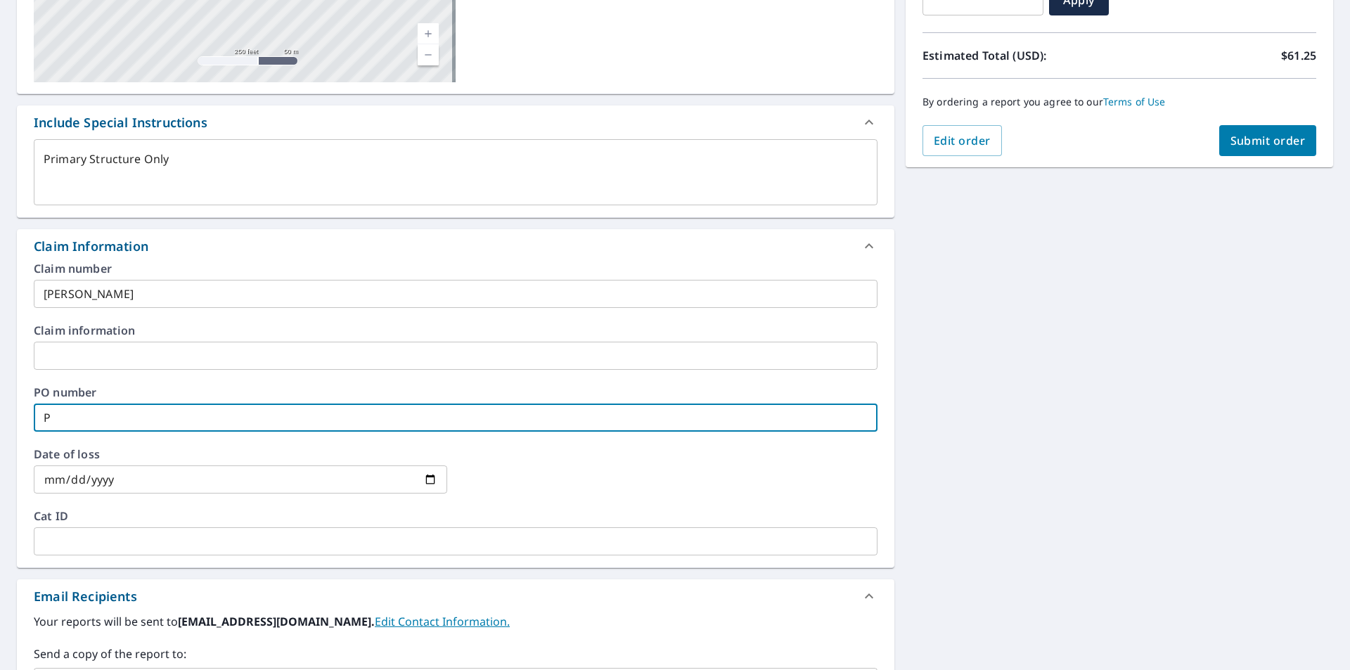
checkbox input "true"
type textarea "x"
type input "Pes"
checkbox input "true"
type textarea "x"
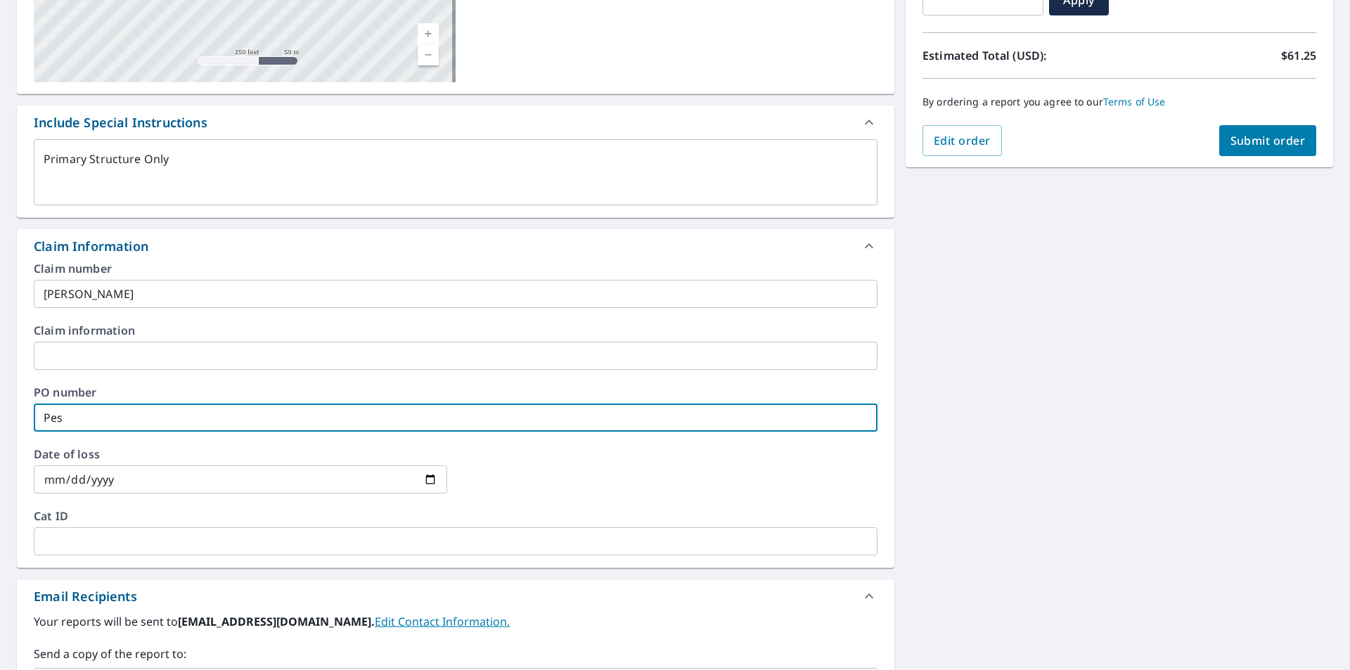
type input "Pese"
checkbox input "true"
type textarea "x"
type input "[PERSON_NAME]"
checkbox input "true"
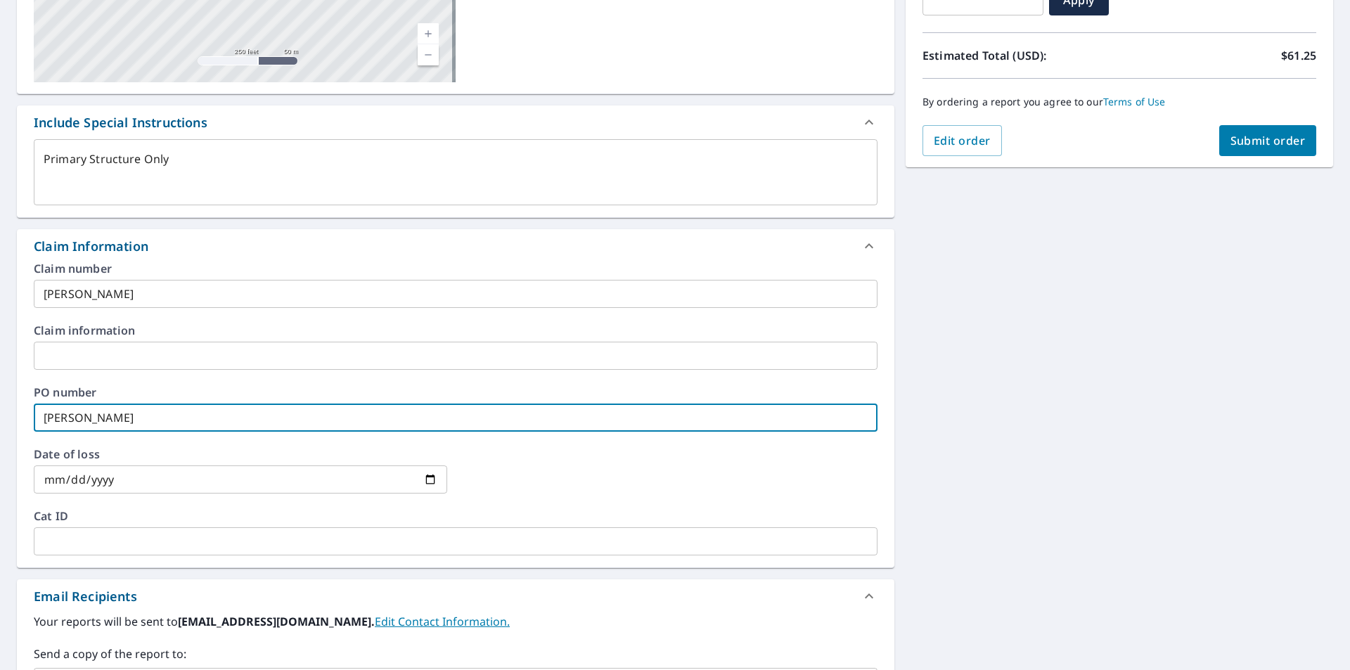
type textarea "x"
type input "[PERSON_NAME],"
checkbox input "true"
type textarea "x"
type input "[PERSON_NAME],"
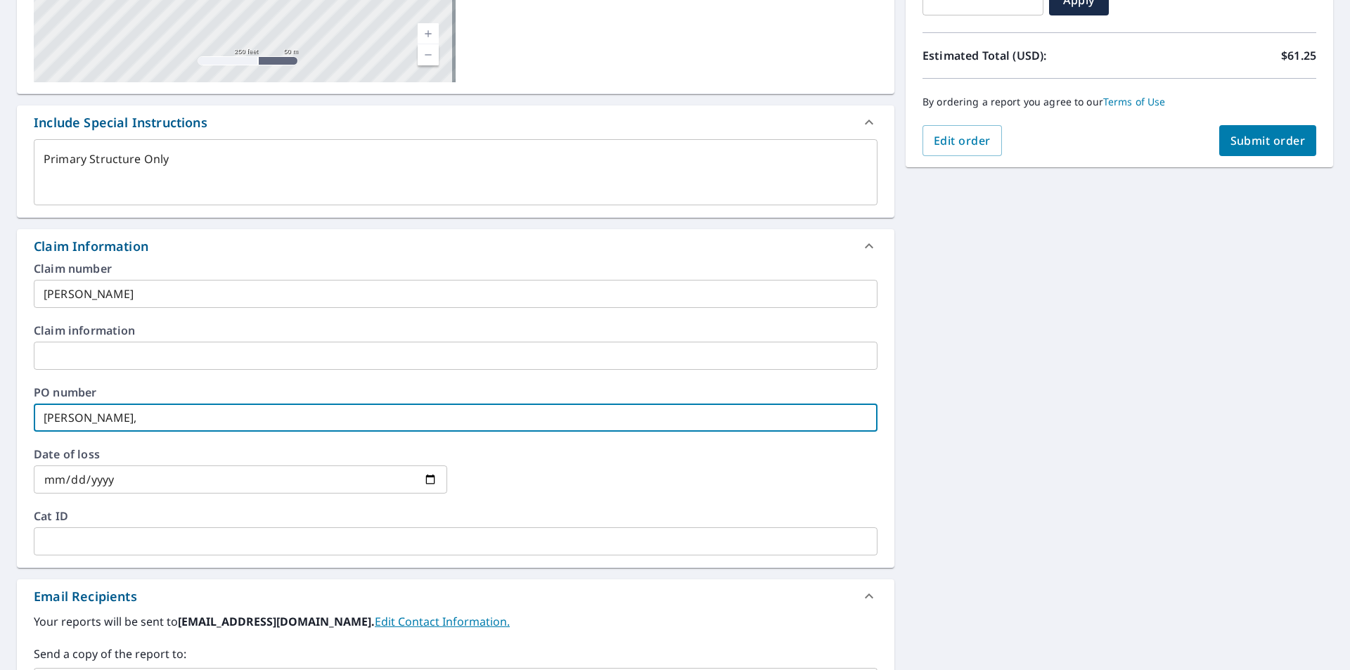
checkbox input "true"
type textarea "x"
type input "[PERSON_NAME], M"
checkbox input "true"
type textarea "x"
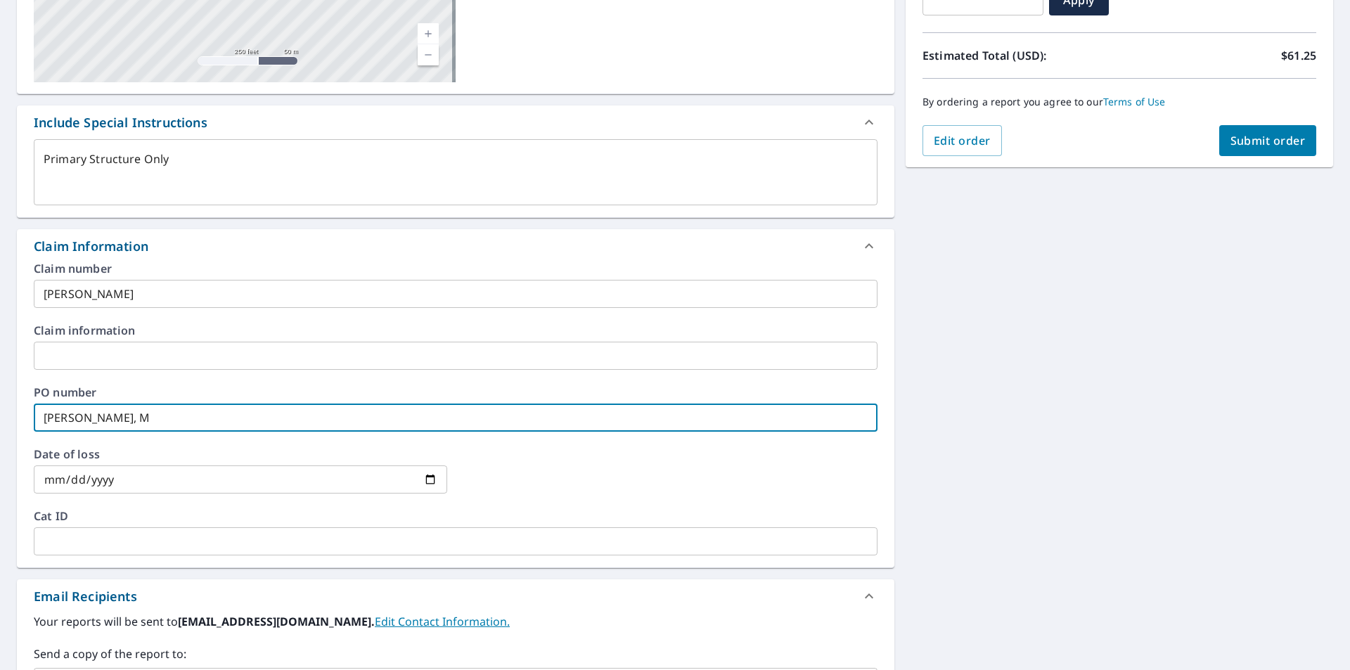
type input "[PERSON_NAME], Mi"
checkbox input "true"
type textarea "x"
type input "[PERSON_NAME], Mic"
checkbox input "true"
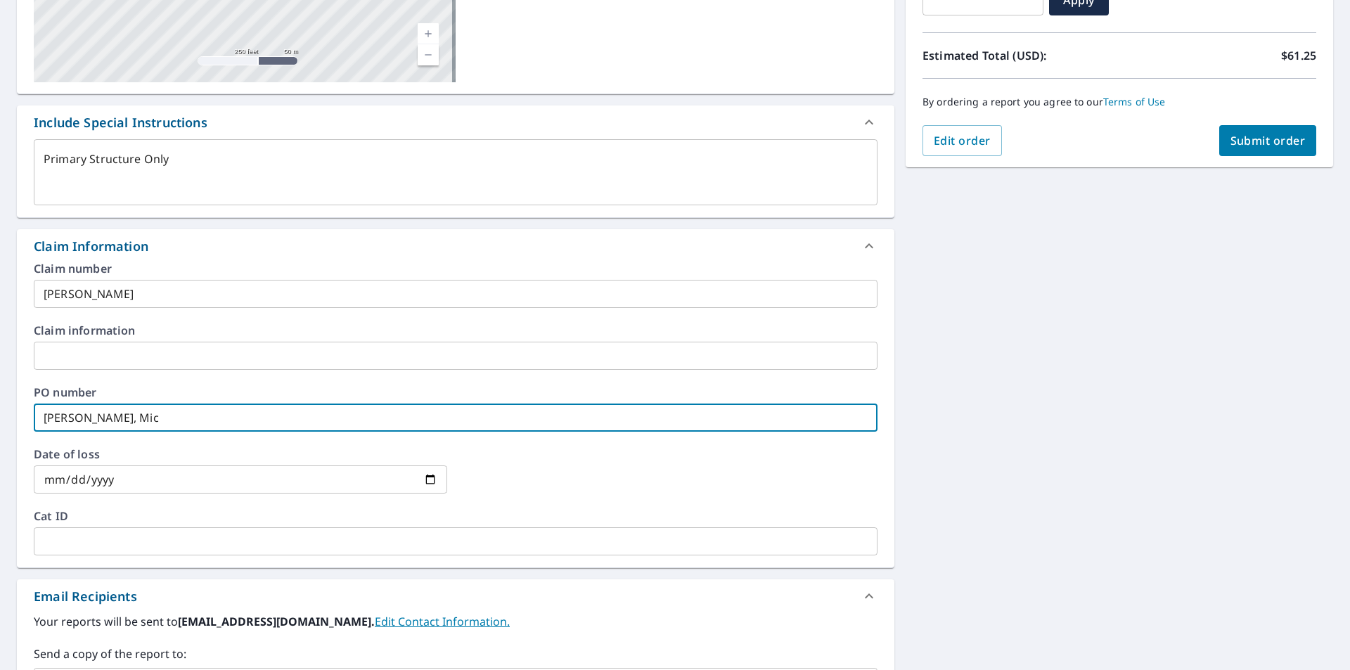
type textarea "x"
type input "[PERSON_NAME], Mich"
checkbox input "true"
type textarea "x"
type input "[PERSON_NAME]"
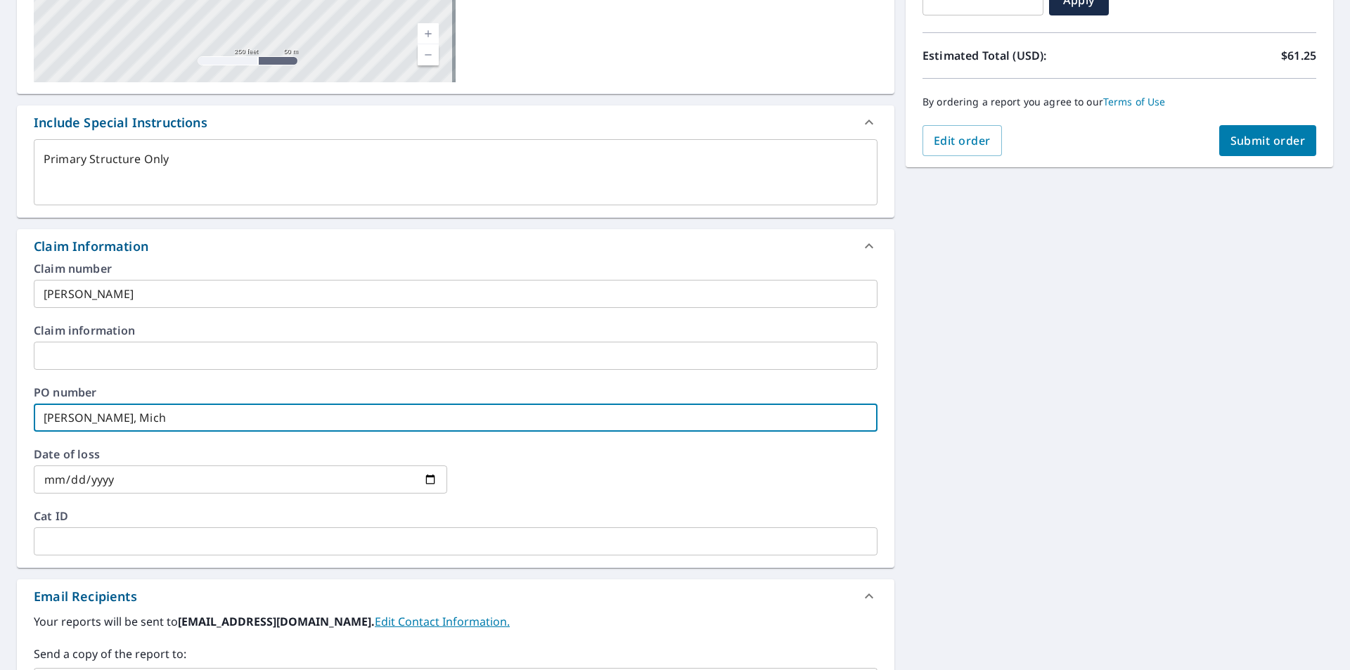
checkbox input "true"
type textarea "x"
type input "[PERSON_NAME]"
checkbox input "true"
type textarea "x"
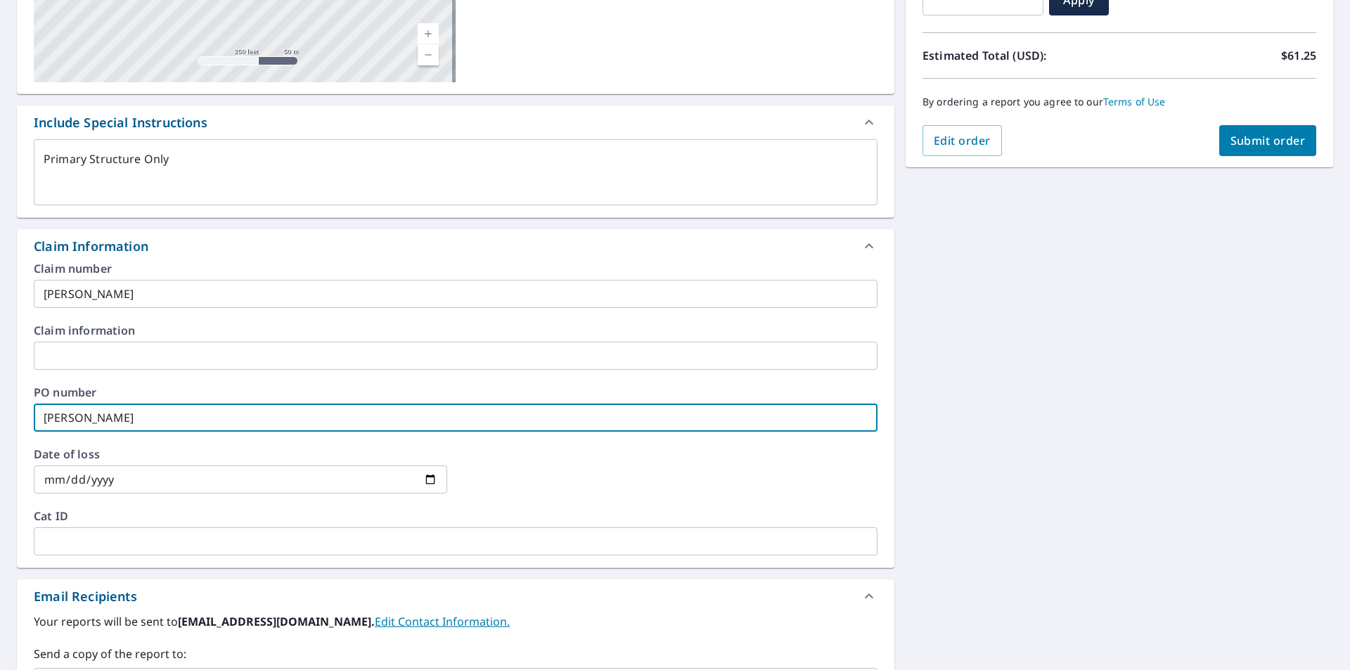
type input "[PERSON_NAME]"
checkbox input "true"
type textarea "x"
type input "[PERSON_NAME]"
checkbox input "true"
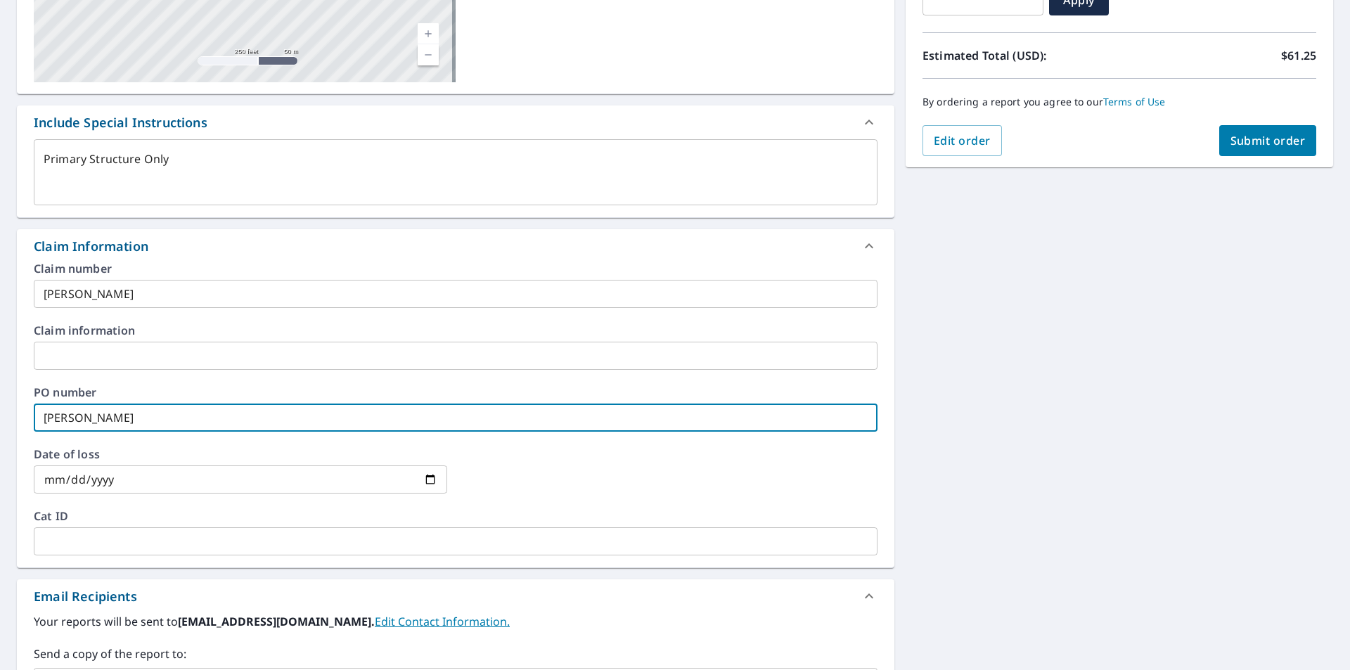
type input "[PERSON_NAME]"
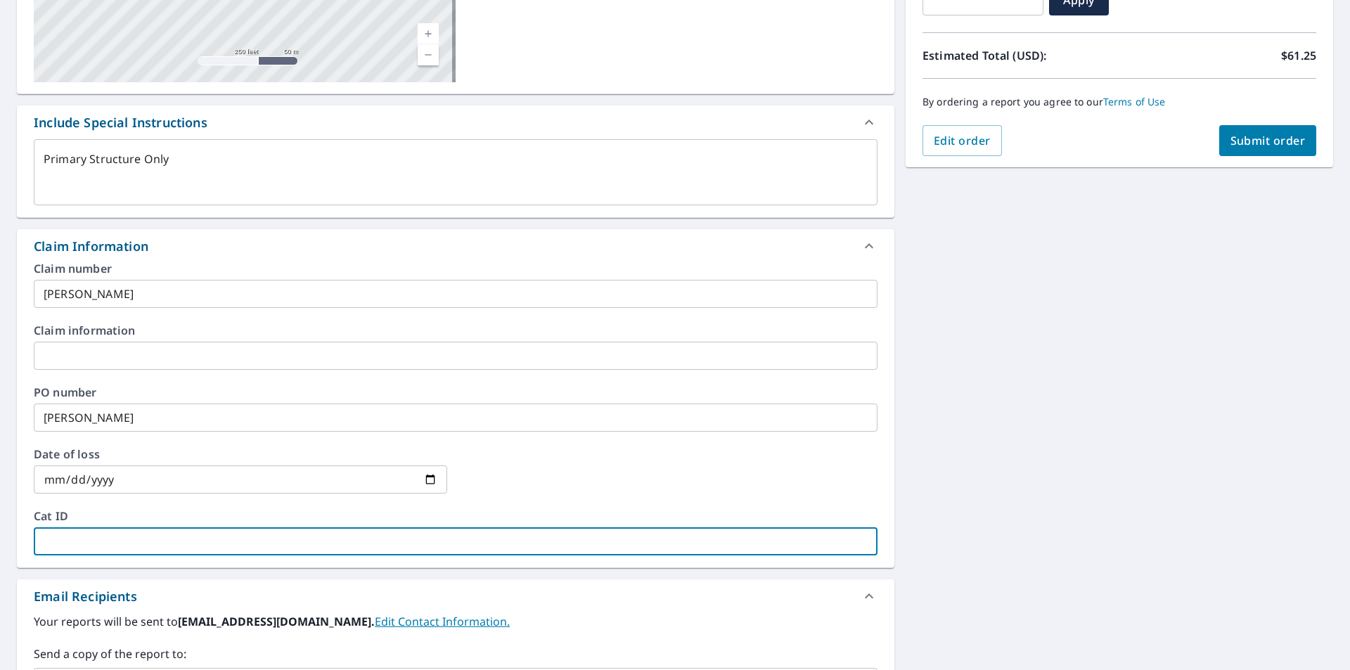
click at [469, 534] on input "text" at bounding box center [455, 541] width 843 height 28
click at [1283, 138] on span "Submit order" at bounding box center [1267, 140] width 75 height 15
type textarea "x"
checkbox input "true"
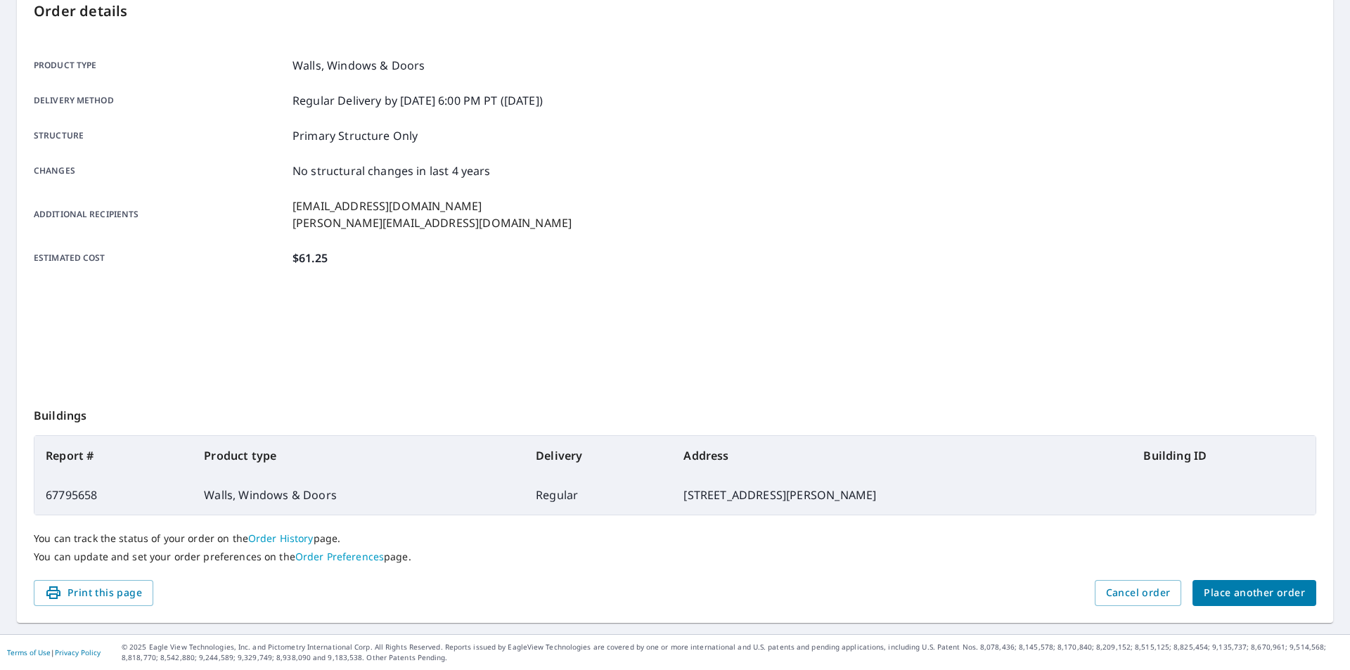
scroll to position [157, 0]
